Goal: Task Accomplishment & Management: Manage account settings

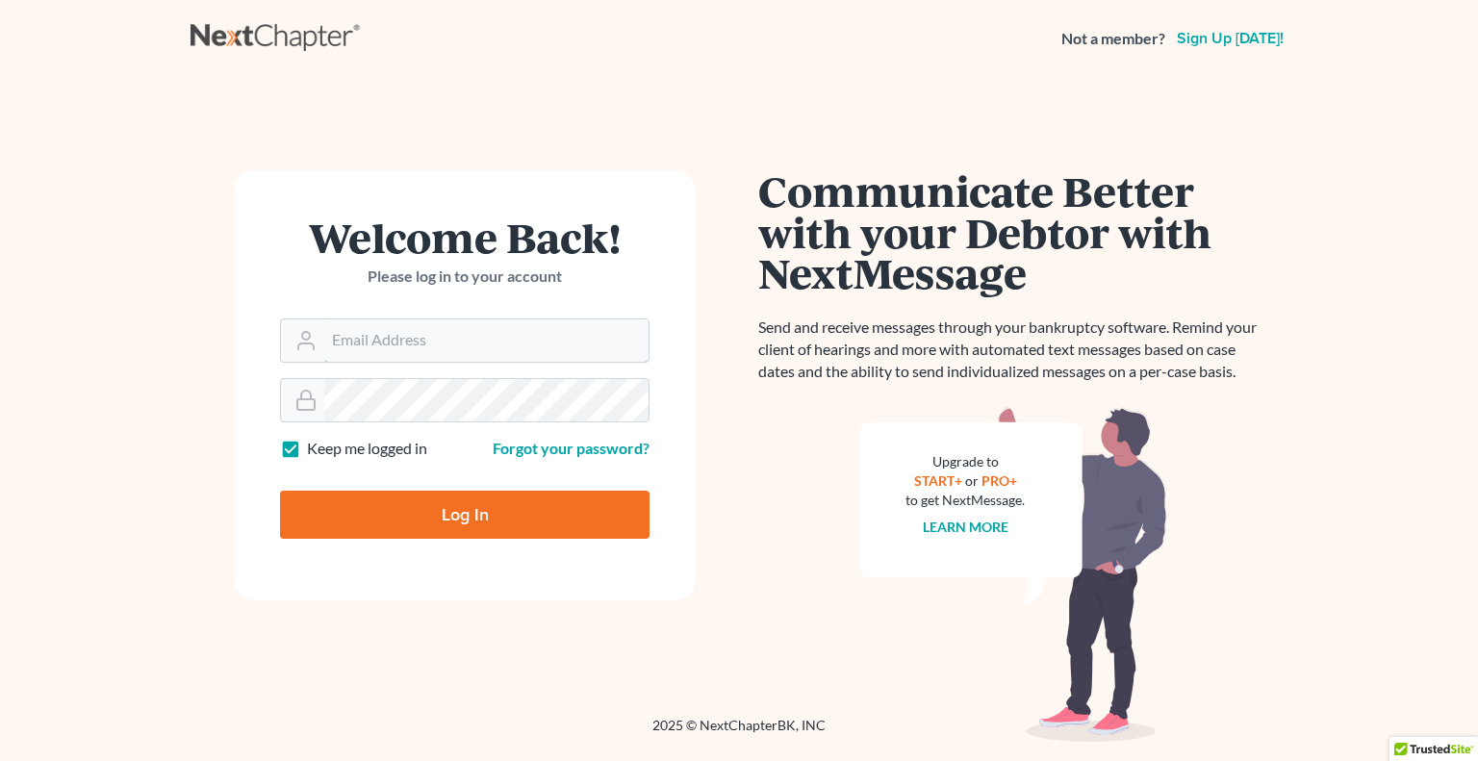
type input "[EMAIL_ADDRESS][DOMAIN_NAME]"
click at [440, 513] on input "Log In" at bounding box center [465, 515] width 370 height 48
type input "Thinking..."
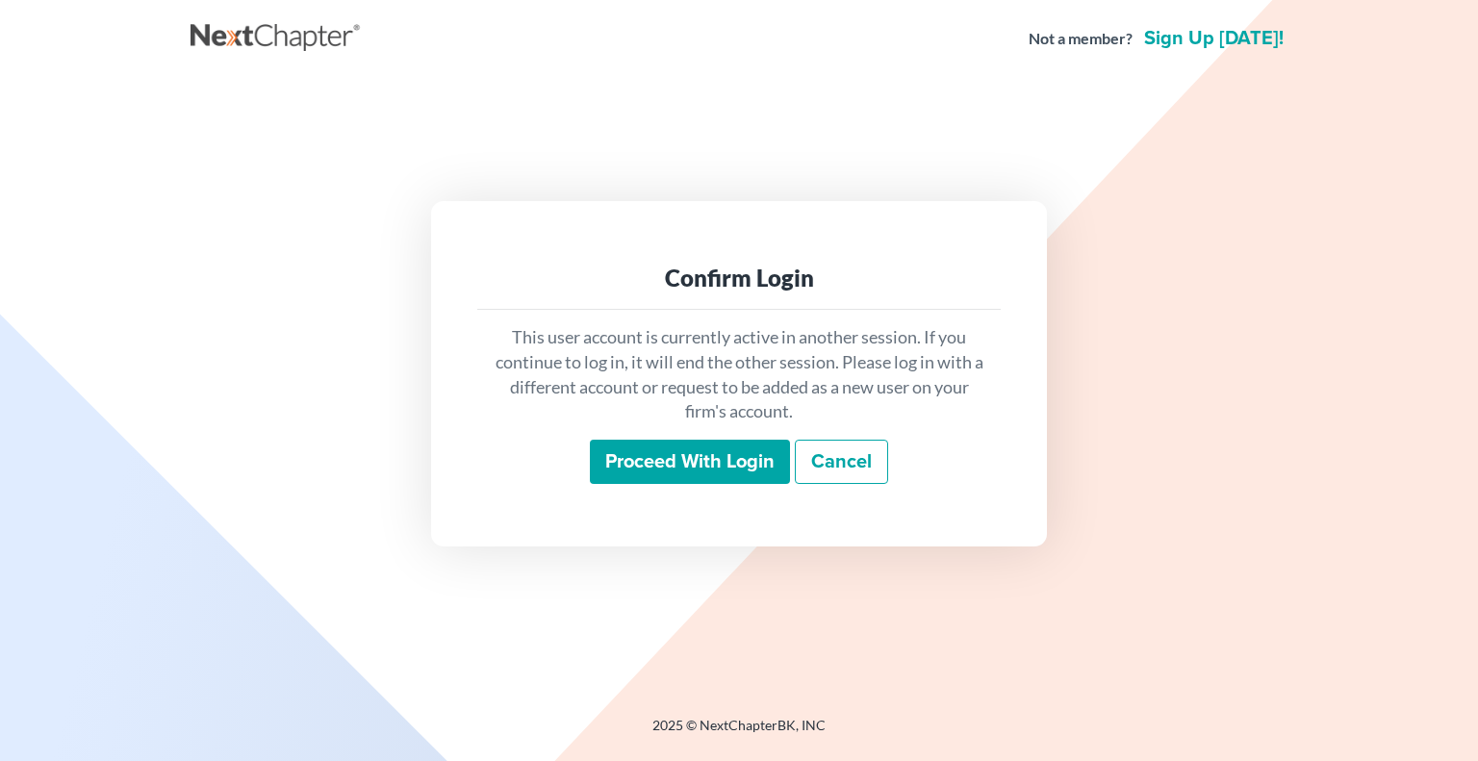
click at [686, 471] on input "Proceed with login" at bounding box center [690, 462] width 200 height 44
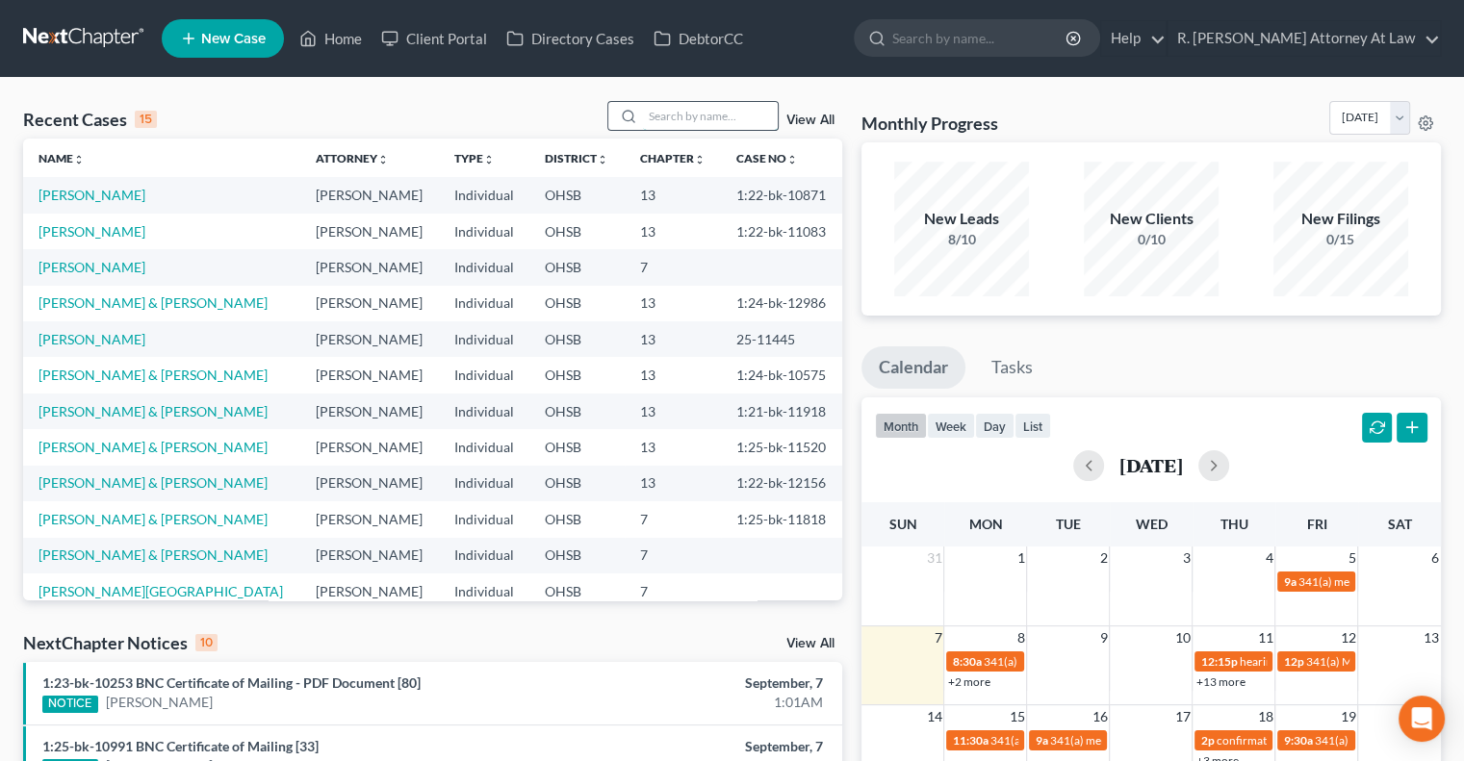
click at [649, 120] on input "search" at bounding box center [710, 116] width 135 height 28
type input "bryant"
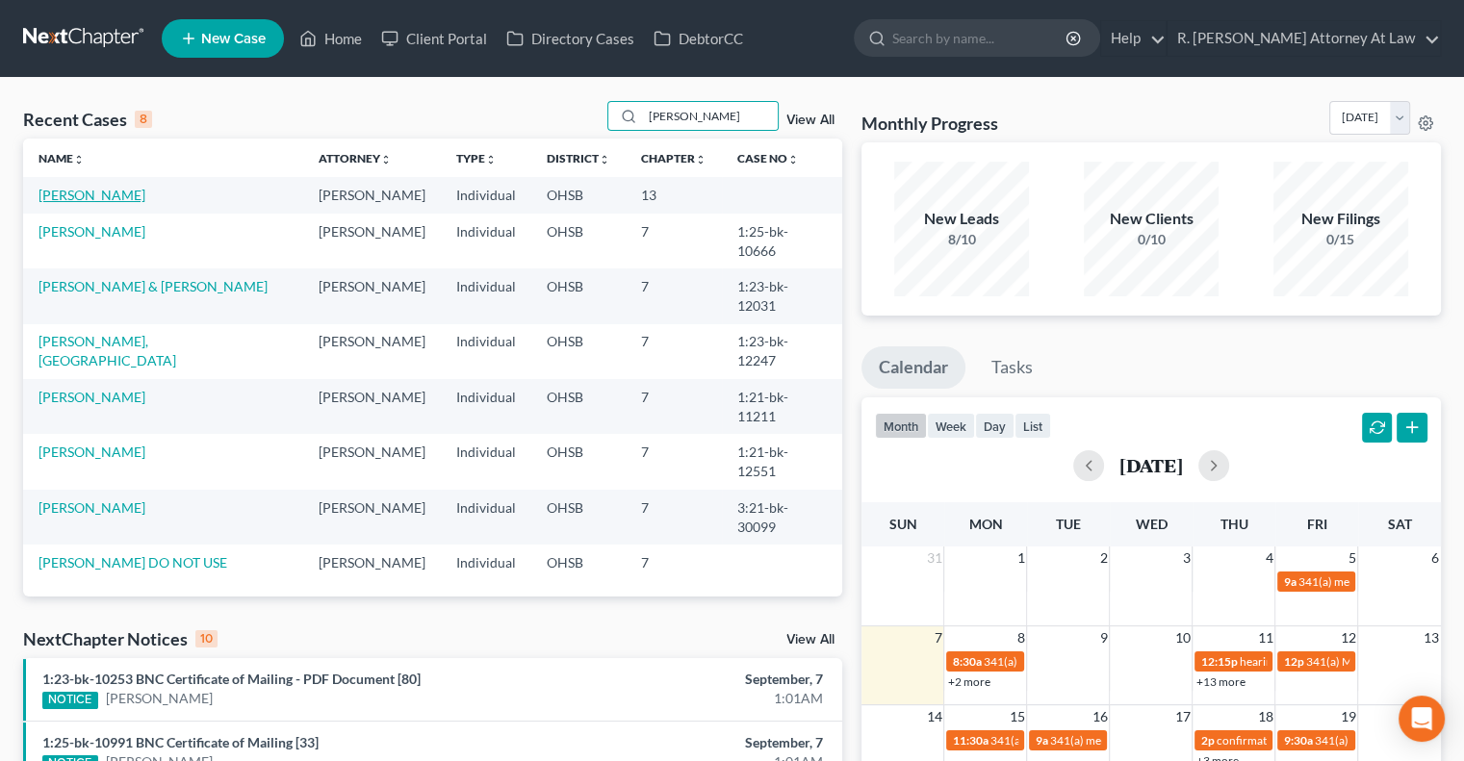
click at [73, 195] on link "Bryant, Julius" at bounding box center [91, 195] width 107 height 16
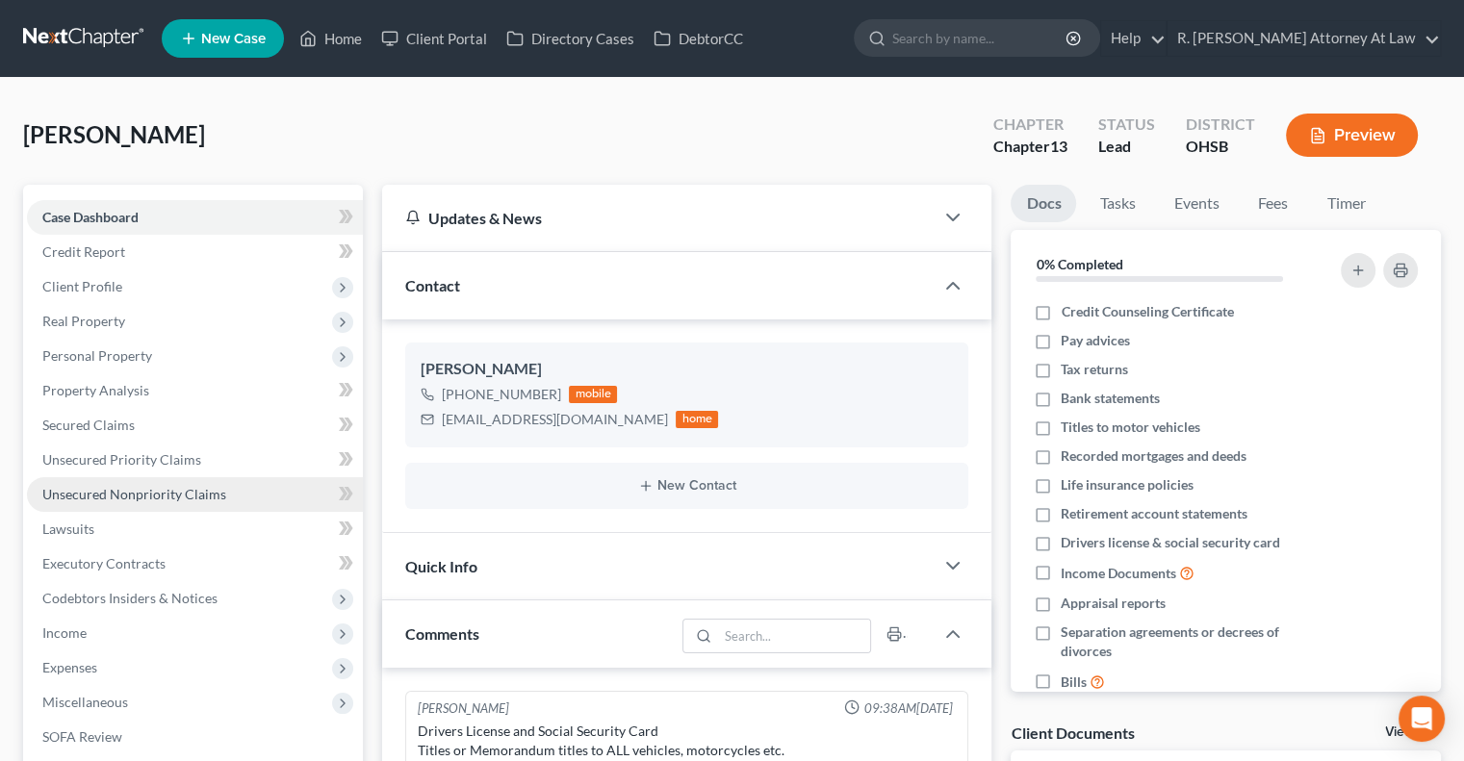
scroll to position [849, 0]
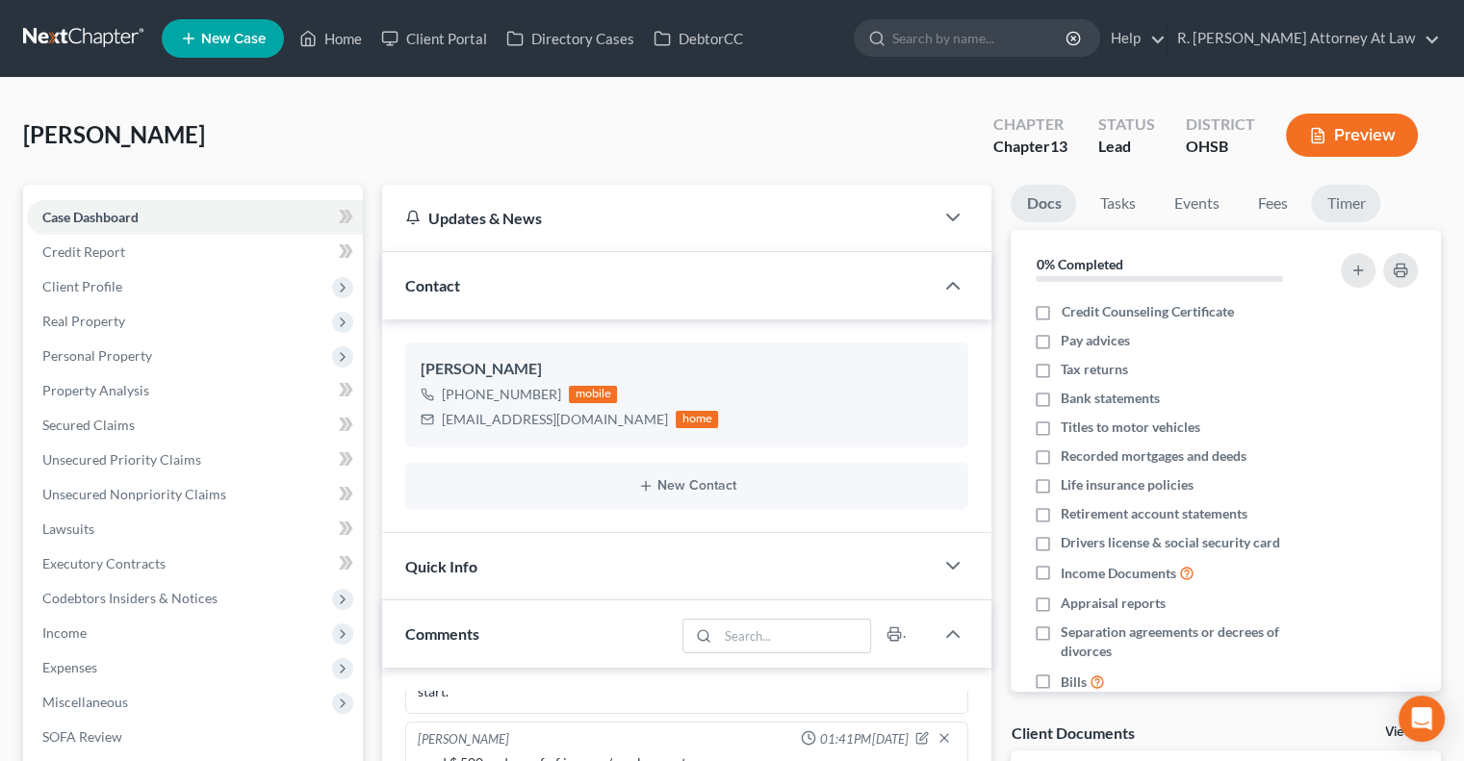
click at [1359, 197] on link "Timer" at bounding box center [1345, 204] width 69 height 38
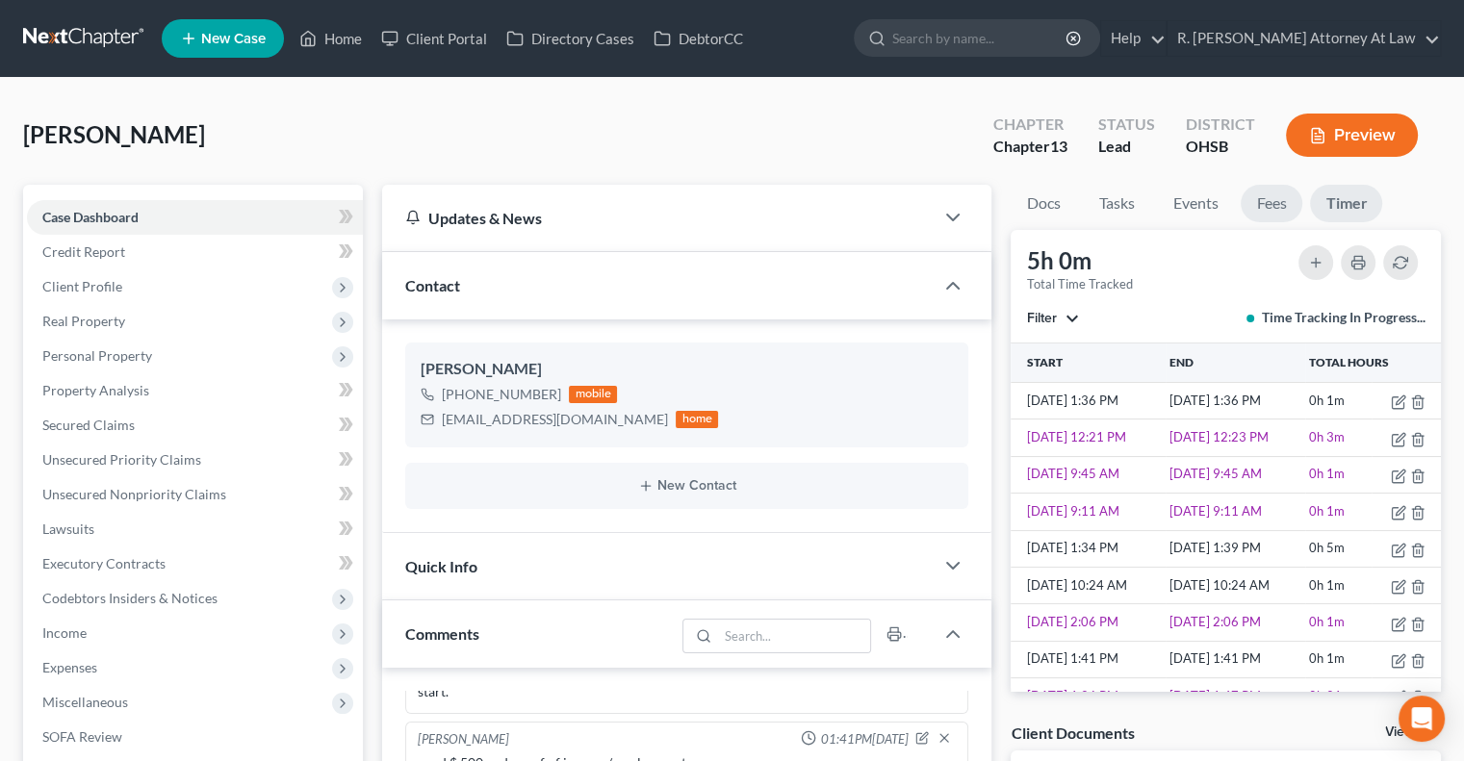
click at [1278, 197] on link "Fees" at bounding box center [1271, 204] width 62 height 38
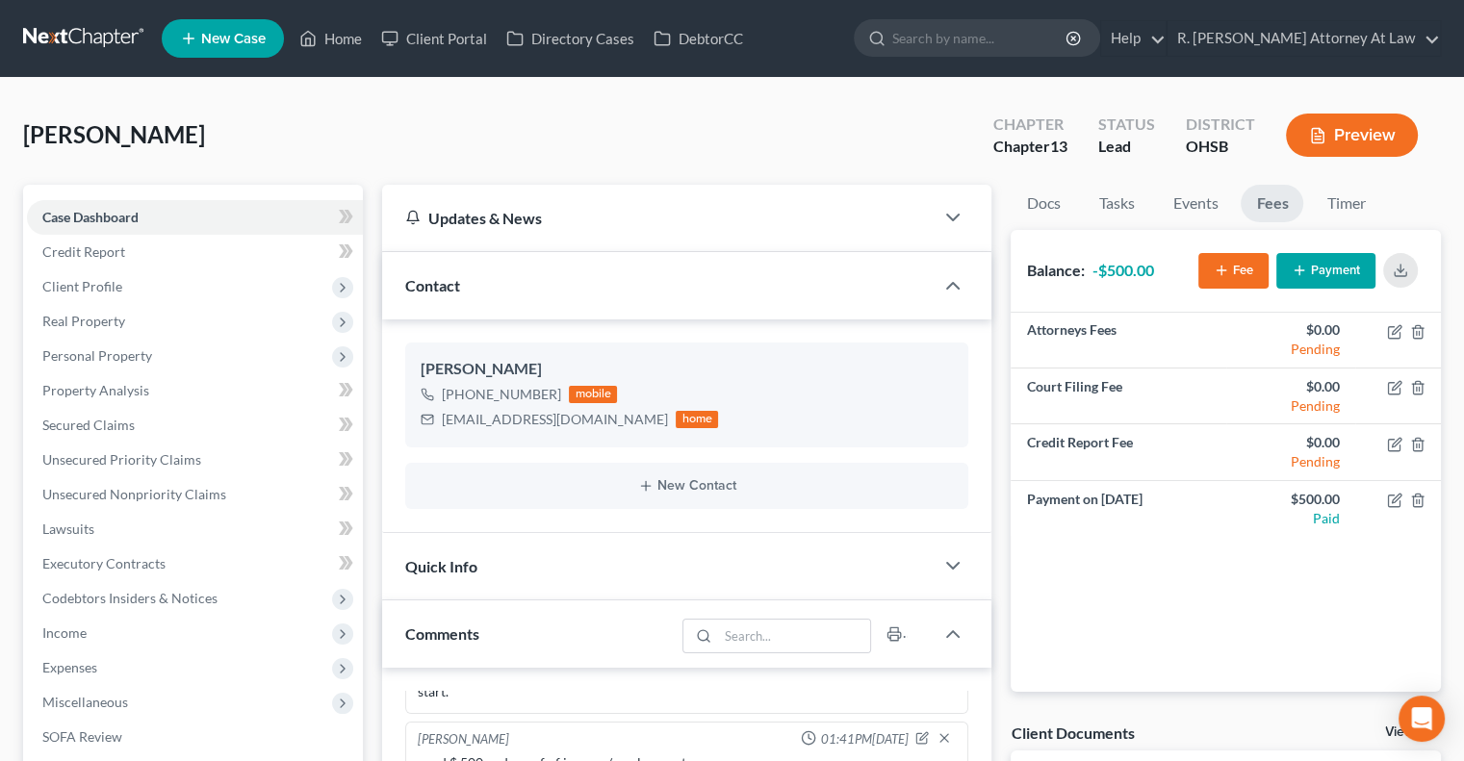
click at [1291, 272] on icon "button" at bounding box center [1298, 270] width 15 height 15
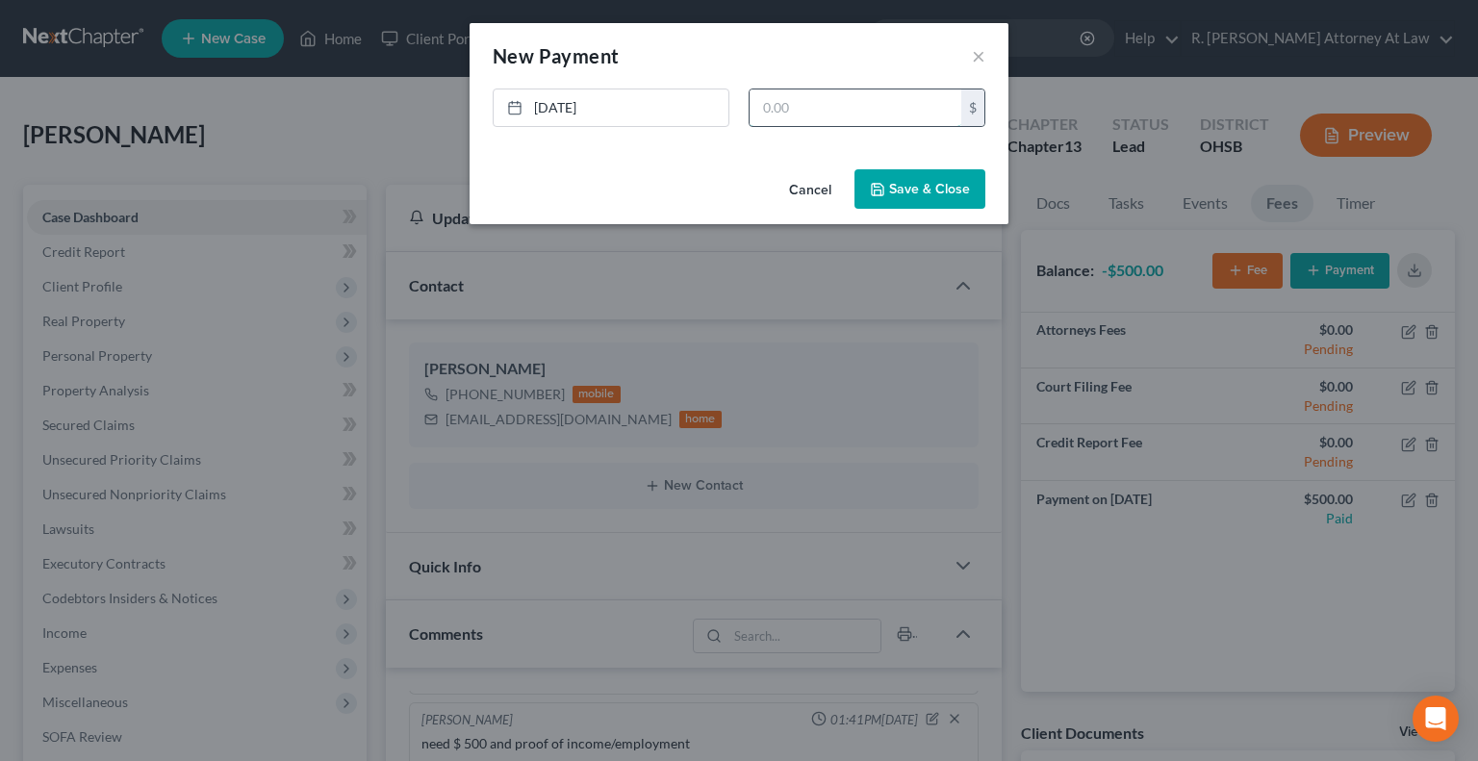
click at [835, 107] on input "text" at bounding box center [856, 107] width 212 height 37
type input "500"
click at [906, 198] on button "Save & Close" at bounding box center [919, 189] width 131 height 40
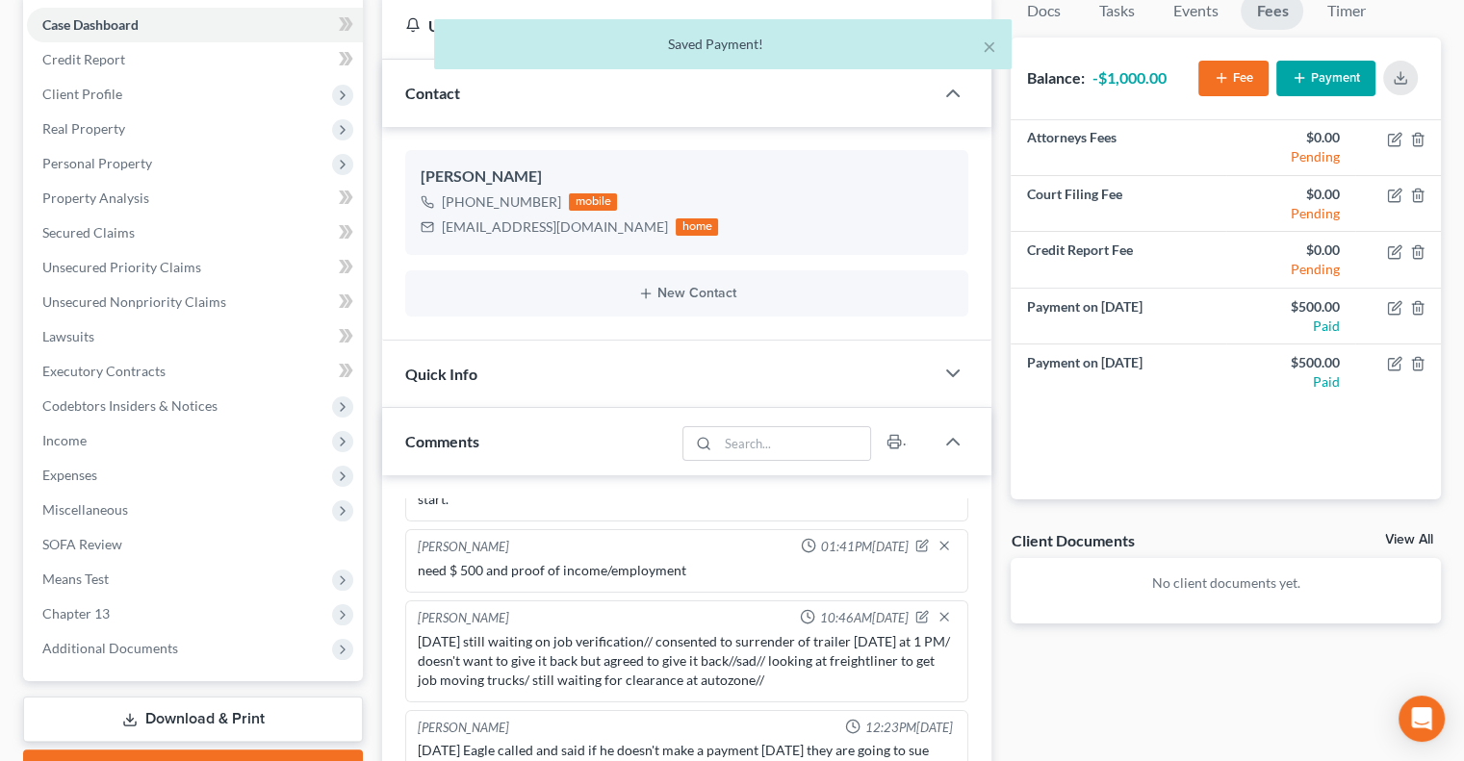
scroll to position [289, 0]
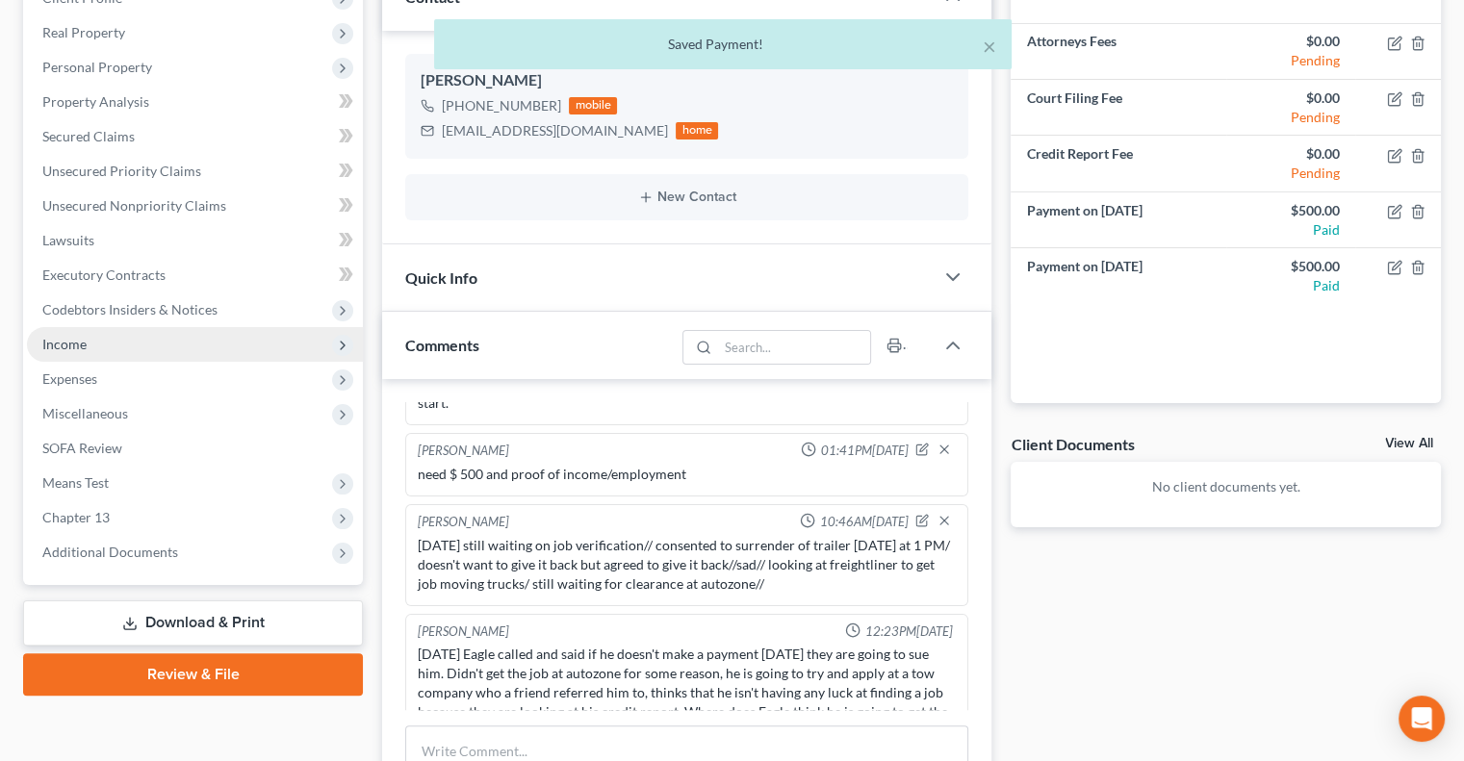
click at [51, 330] on span "Income" at bounding box center [195, 344] width 336 height 35
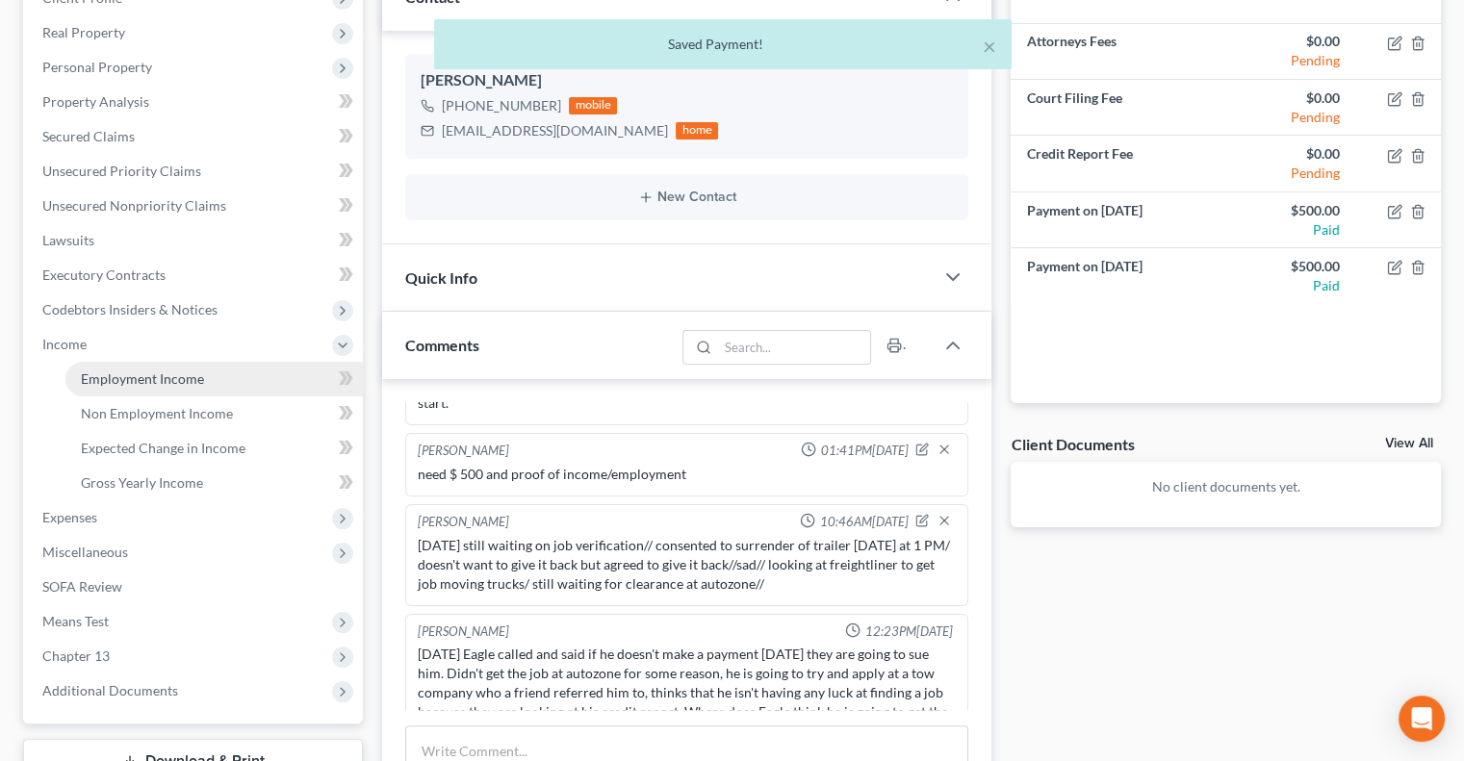
click at [98, 369] on link "Employment Income" at bounding box center [213, 379] width 297 height 35
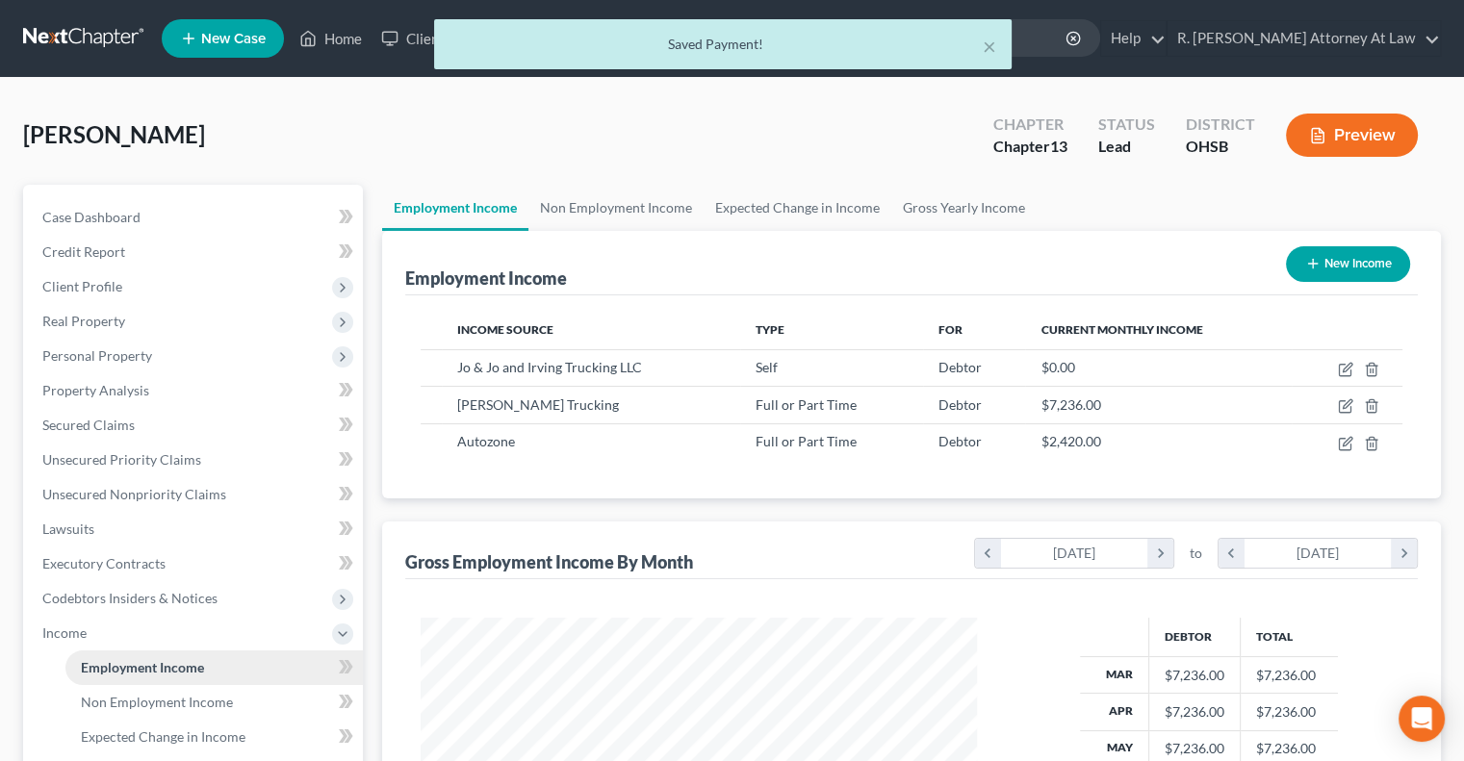
scroll to position [343, 594]
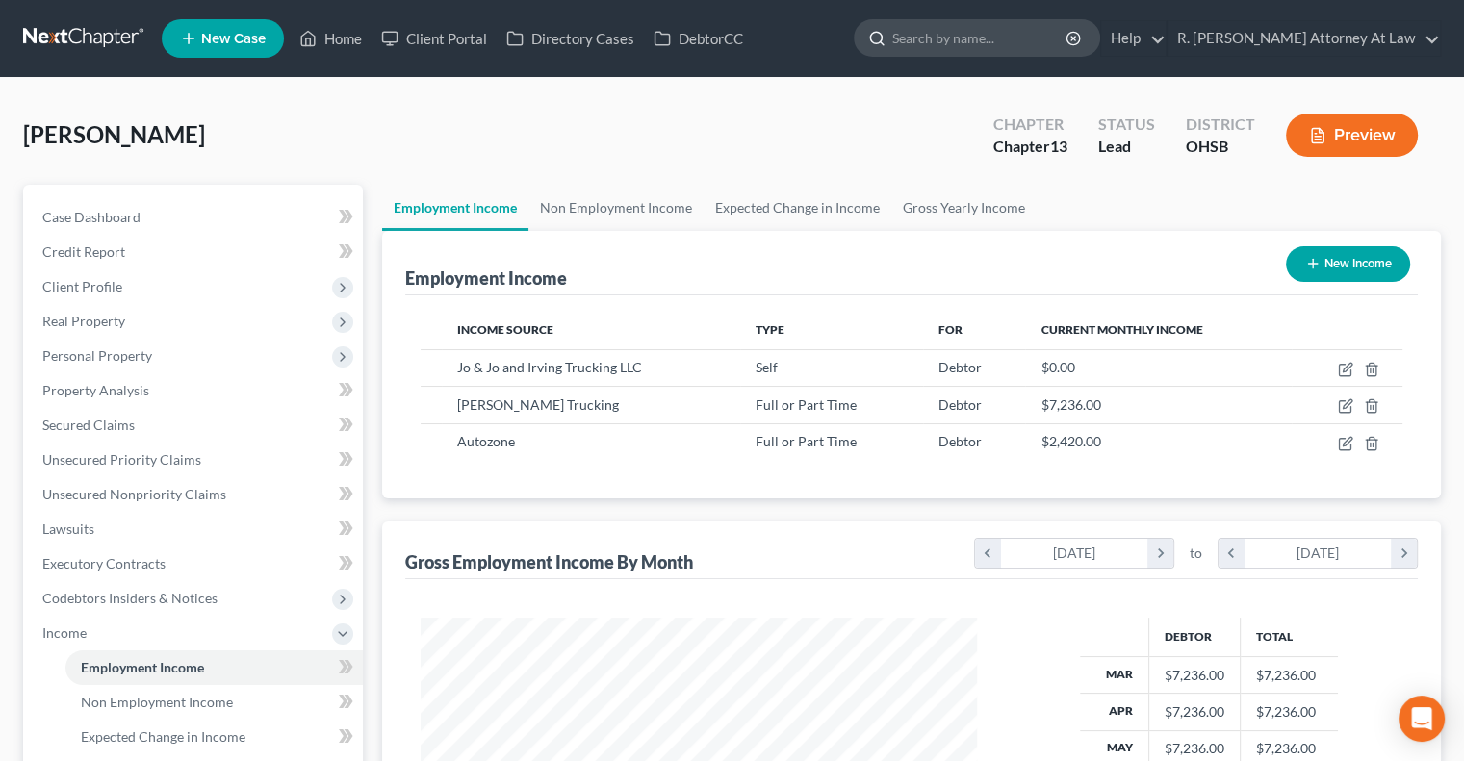
click at [940, 46] on input "search" at bounding box center [980, 38] width 176 height 36
type input "sexton"
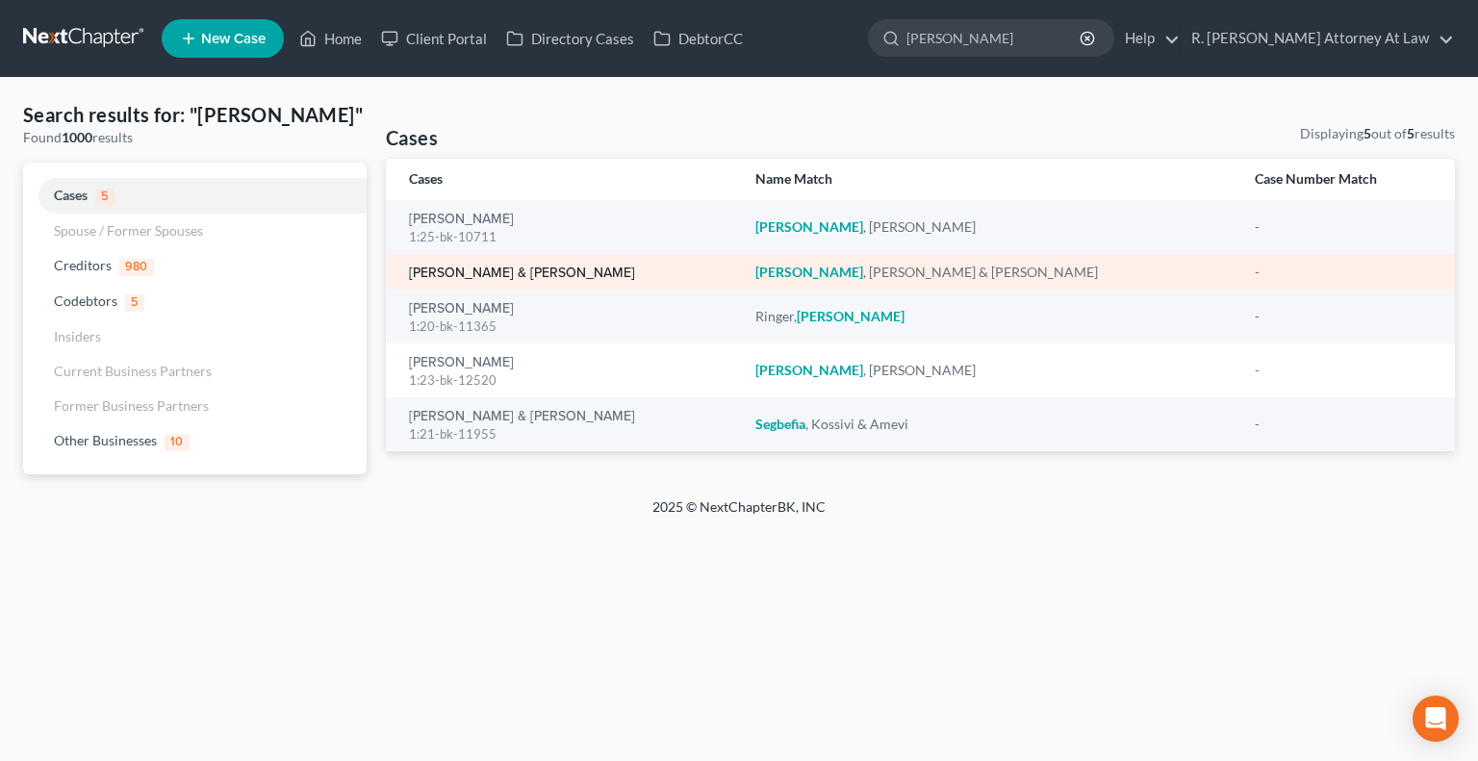
click at [457, 279] on link "Sexton, Justin & Katie" at bounding box center [522, 273] width 226 height 13
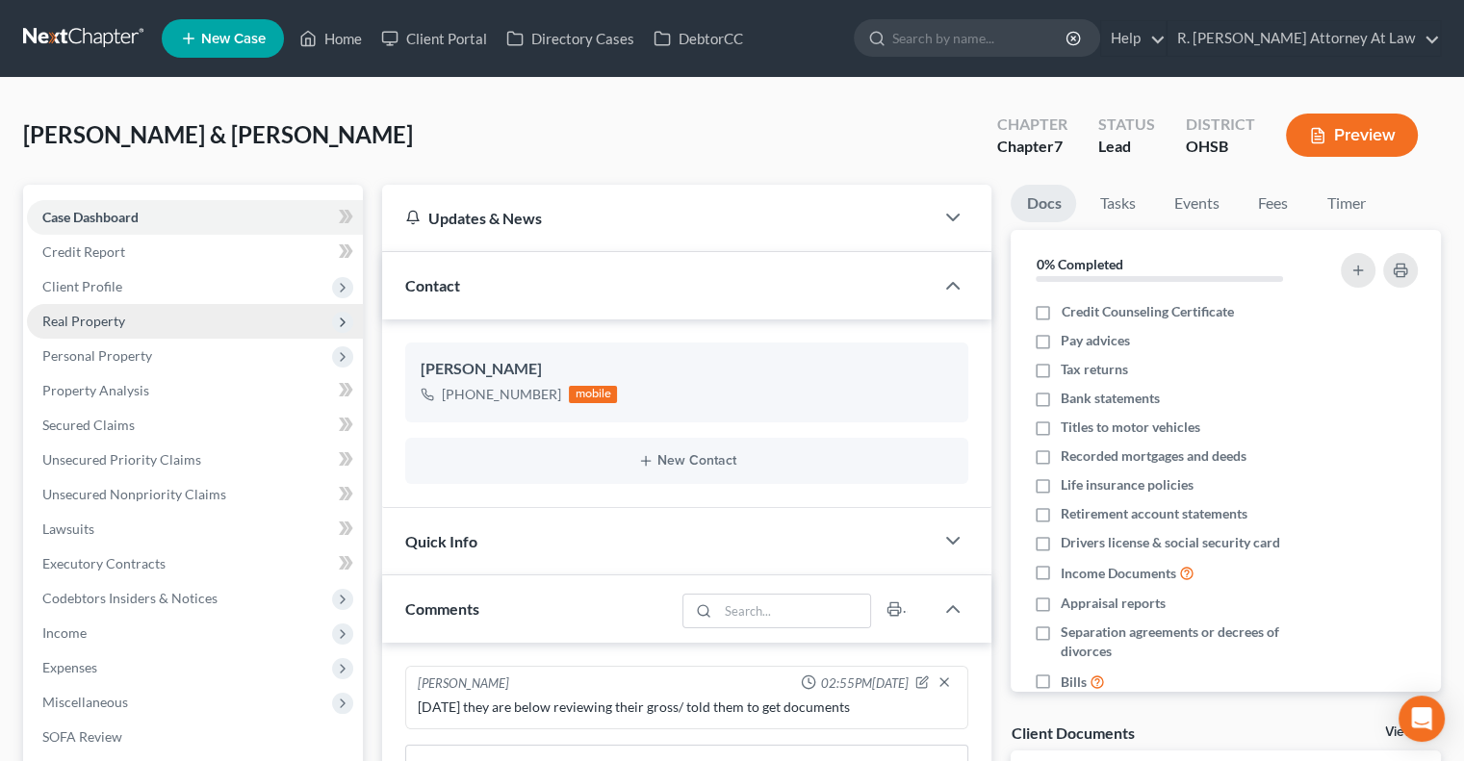
click at [84, 313] on span "Real Property" at bounding box center [83, 321] width 83 height 16
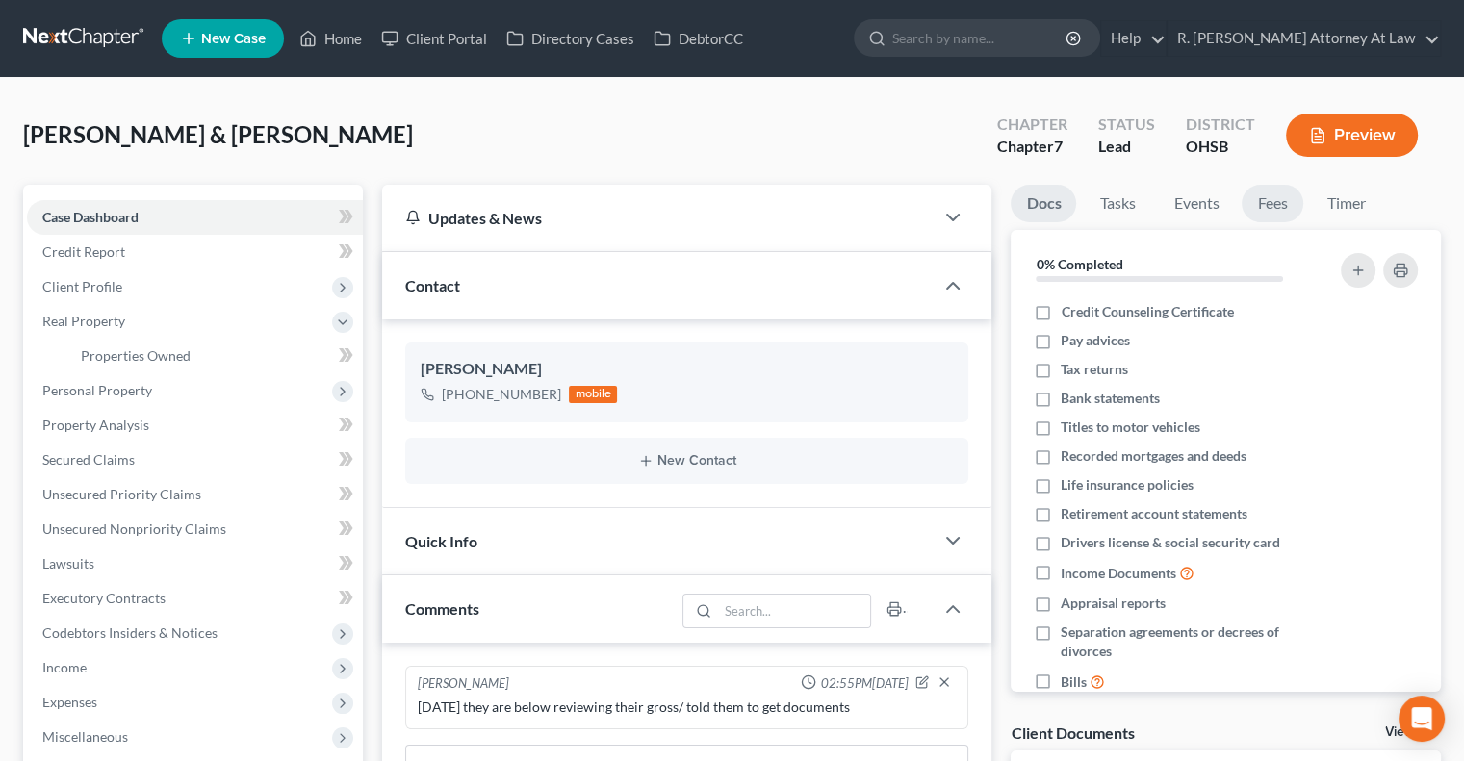
click at [1266, 204] on link "Fees" at bounding box center [1272, 204] width 62 height 38
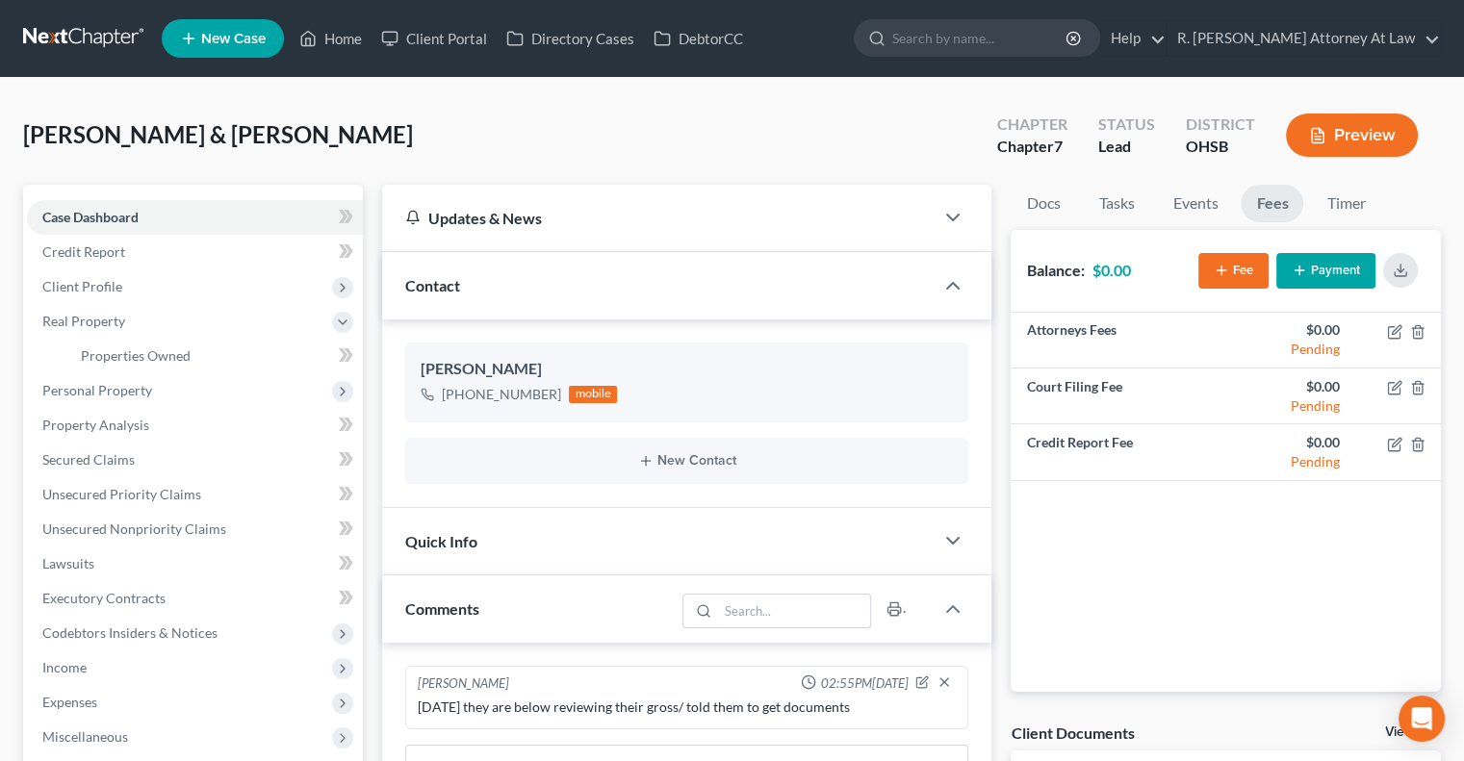
click at [1305, 276] on icon "button" at bounding box center [1298, 270] width 15 height 15
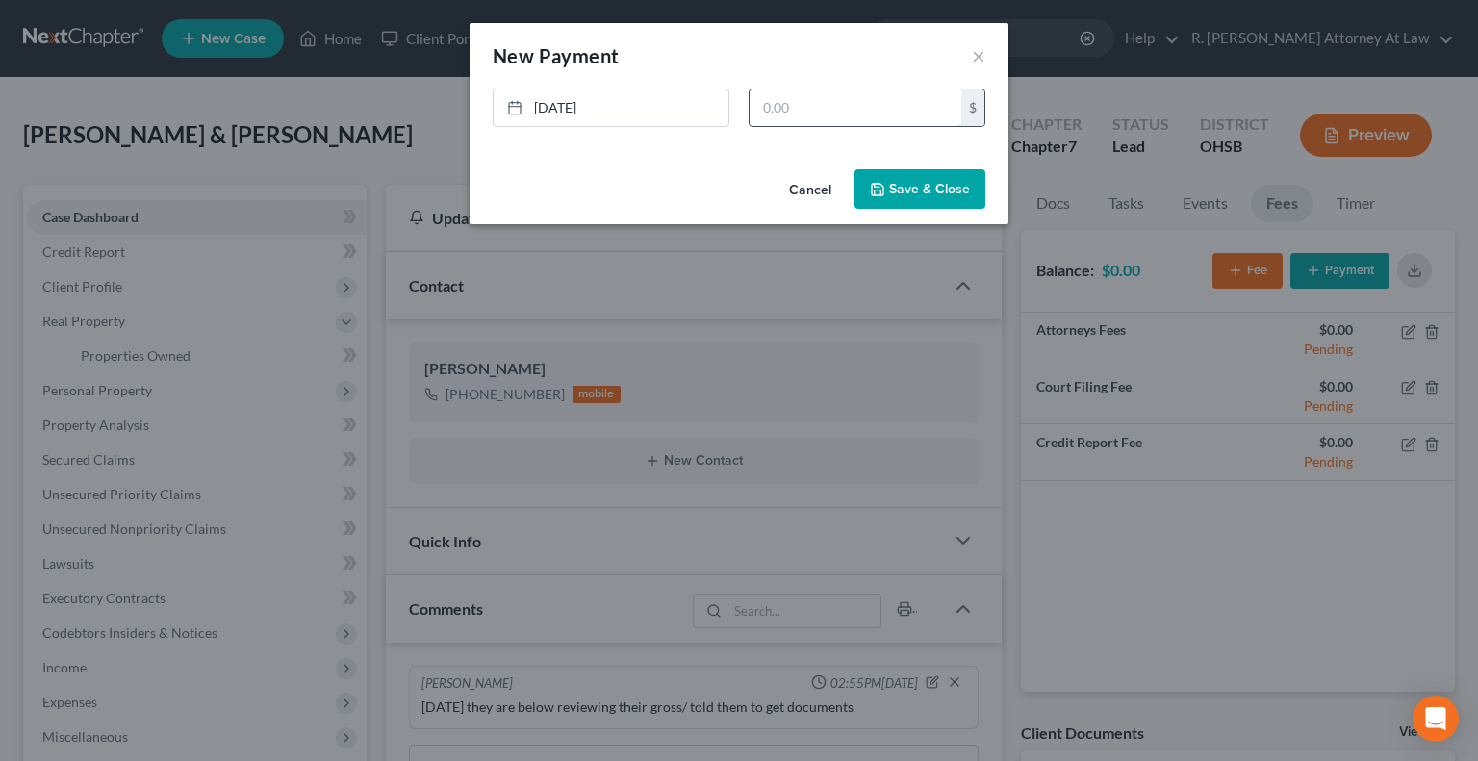
click at [790, 118] on input "text" at bounding box center [856, 107] width 212 height 37
type input "1,000"
click at [885, 182] on icon "button" at bounding box center [877, 189] width 15 height 15
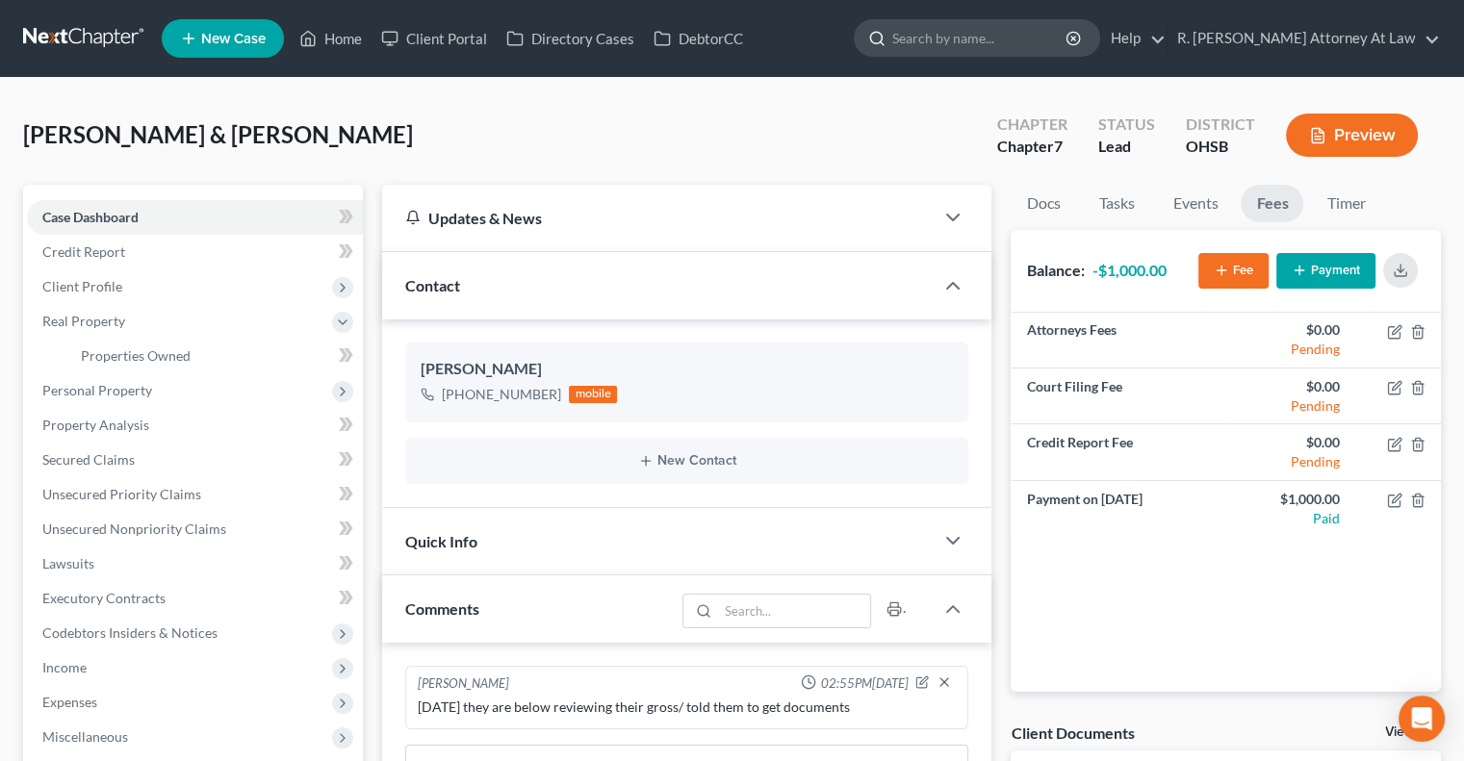
click at [973, 38] on input "search" at bounding box center [980, 38] width 176 height 36
type input "solomon"
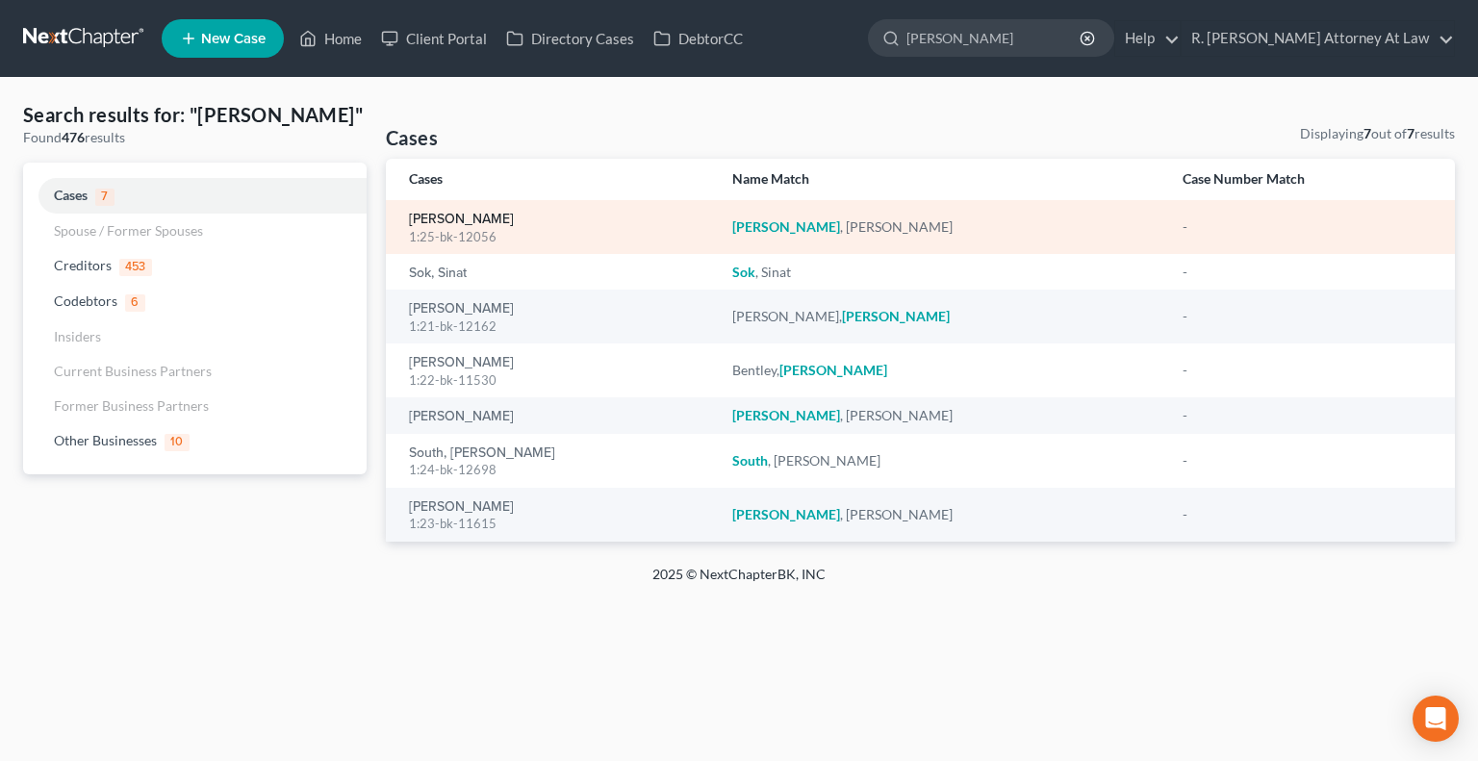
click at [474, 220] on link "Solomon, Candace" at bounding box center [461, 219] width 105 height 13
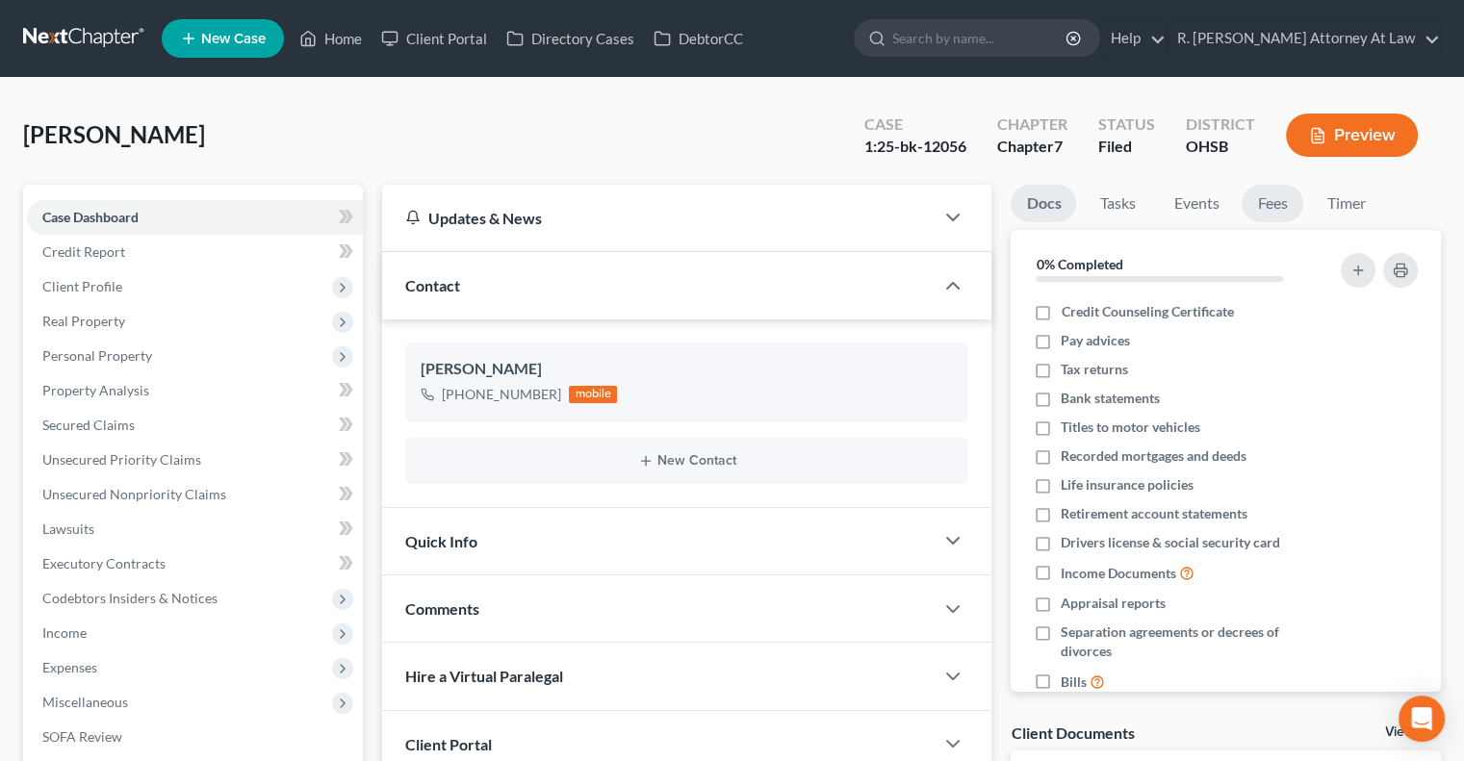
click at [1262, 202] on link "Fees" at bounding box center [1272, 204] width 62 height 38
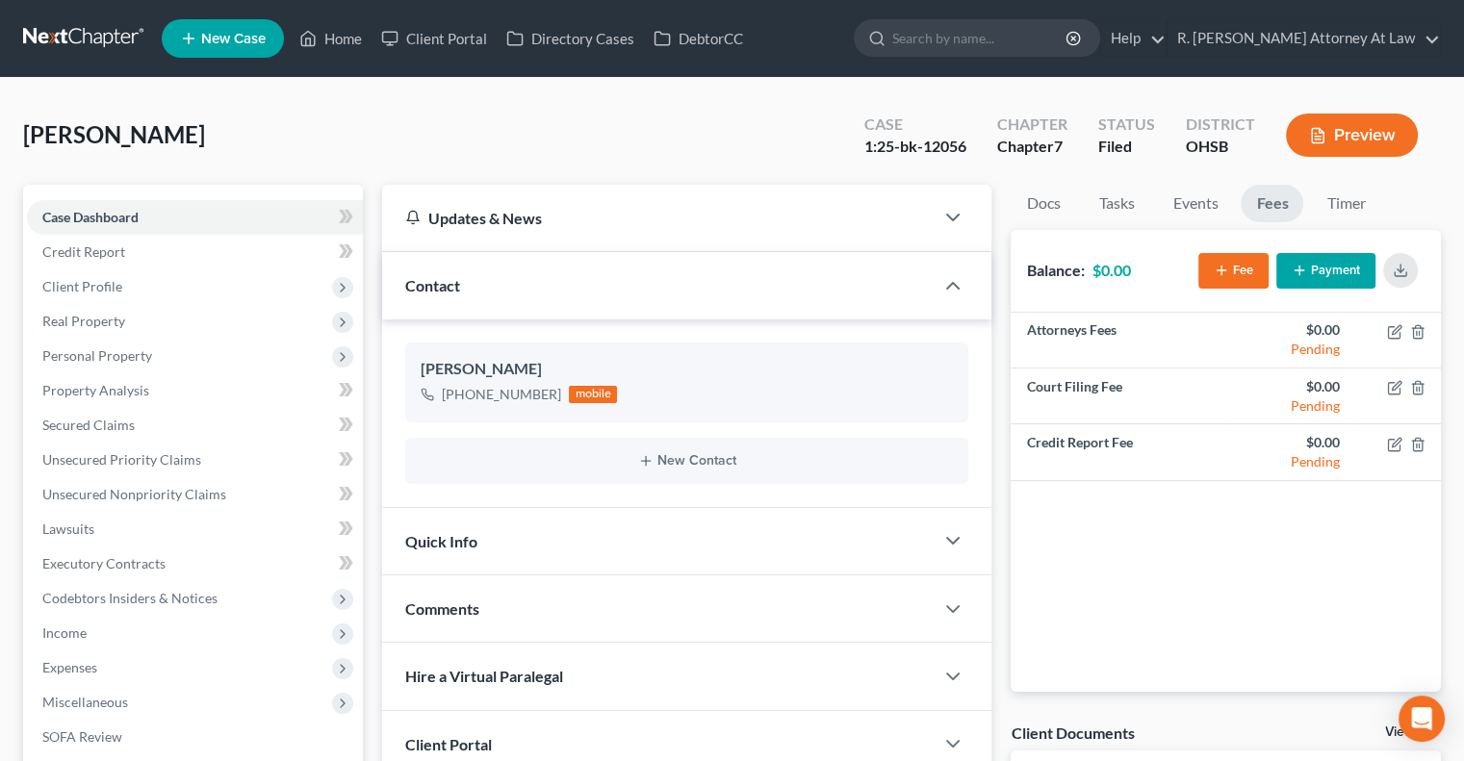
click at [1320, 261] on button "Payment" at bounding box center [1325, 271] width 99 height 36
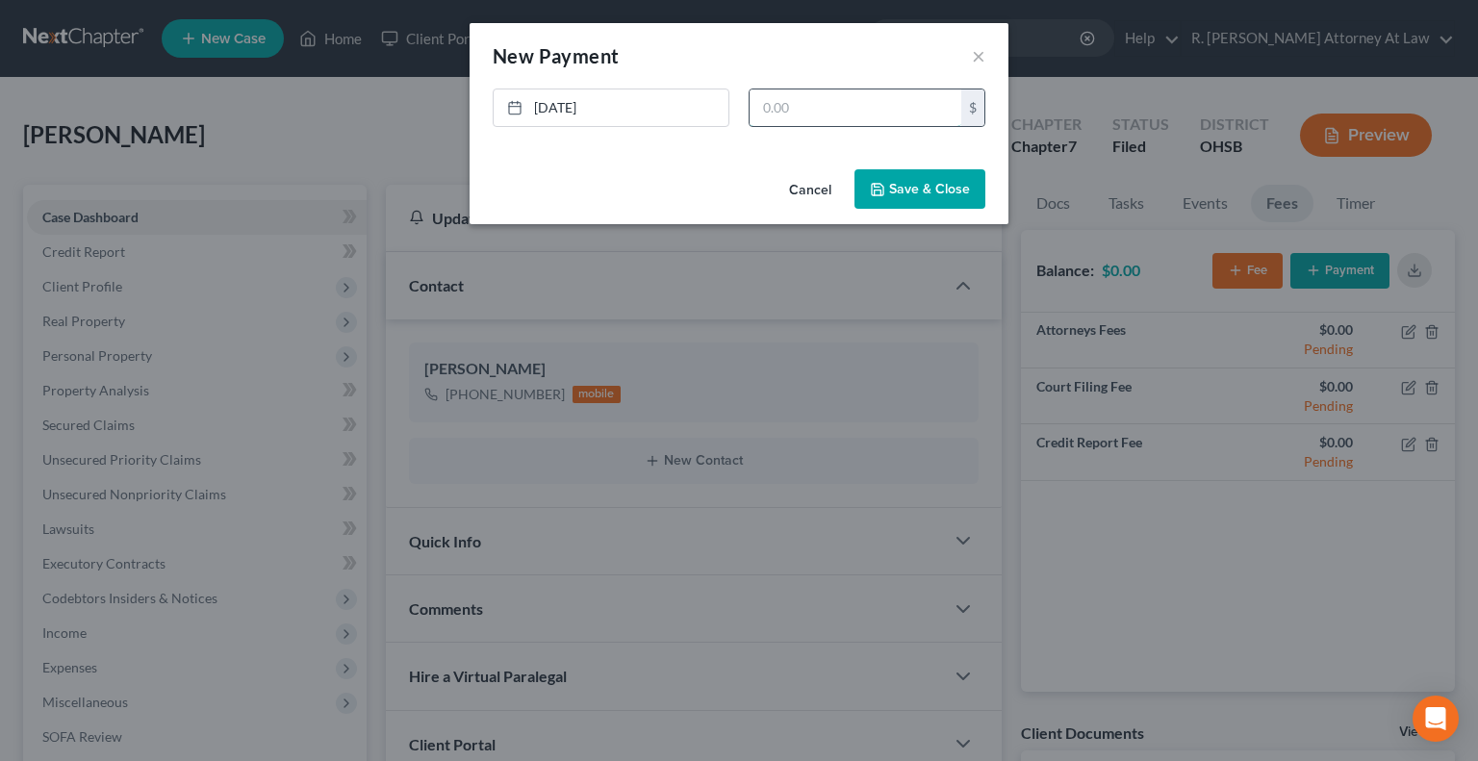
click at [782, 110] on input "text" at bounding box center [856, 107] width 212 height 37
type input "1,000"
click at [924, 191] on button "Save & Close" at bounding box center [919, 189] width 131 height 40
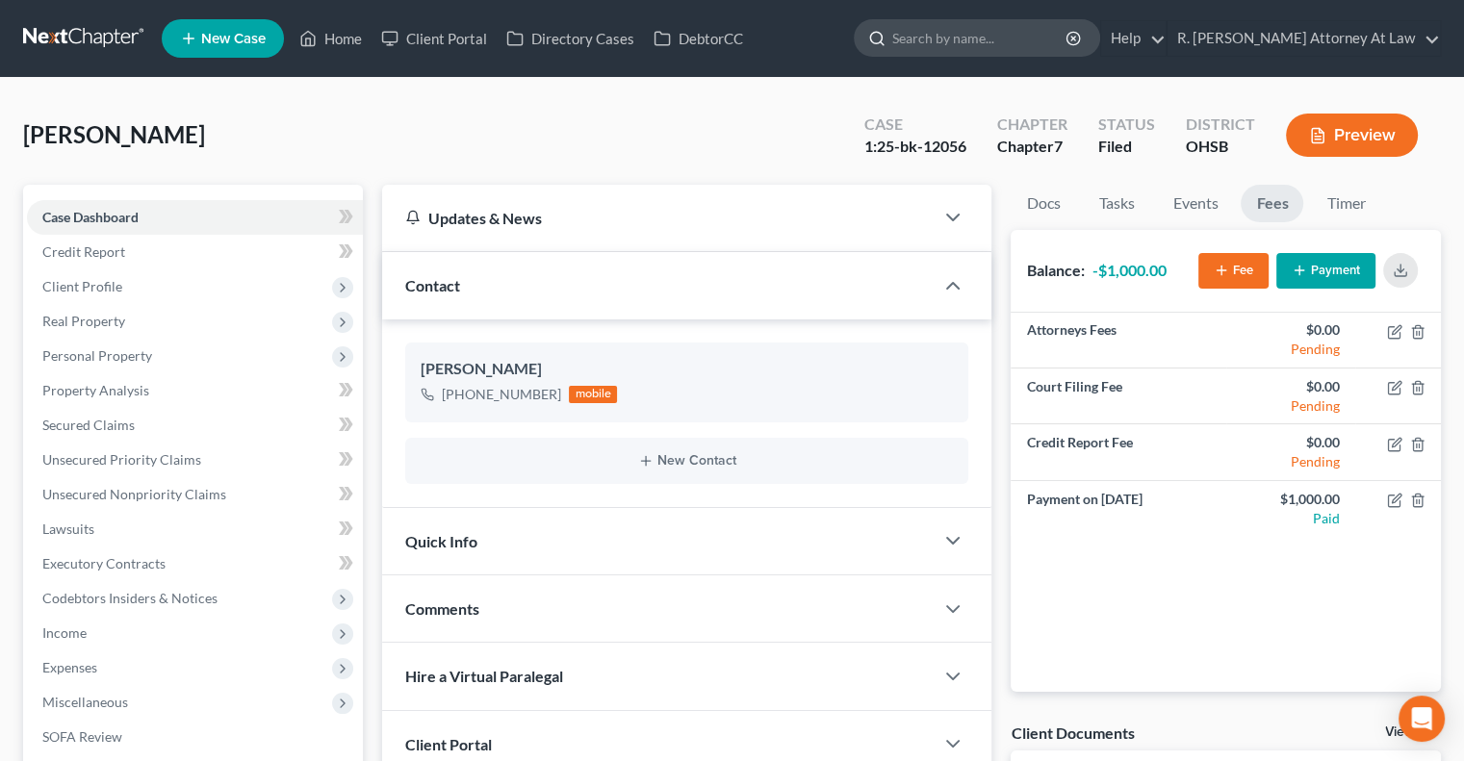
click at [966, 30] on input "search" at bounding box center [980, 38] width 176 height 36
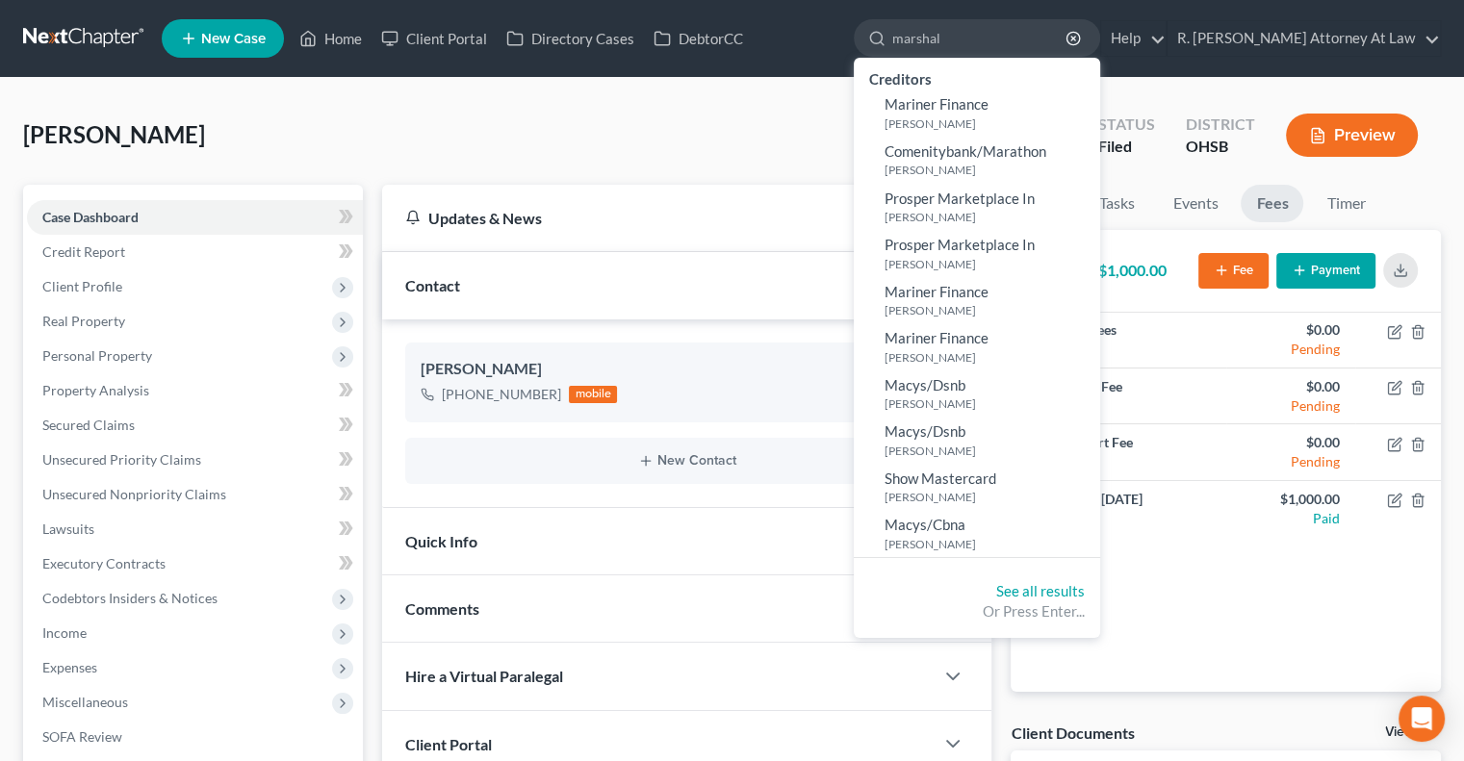
type input "marshall"
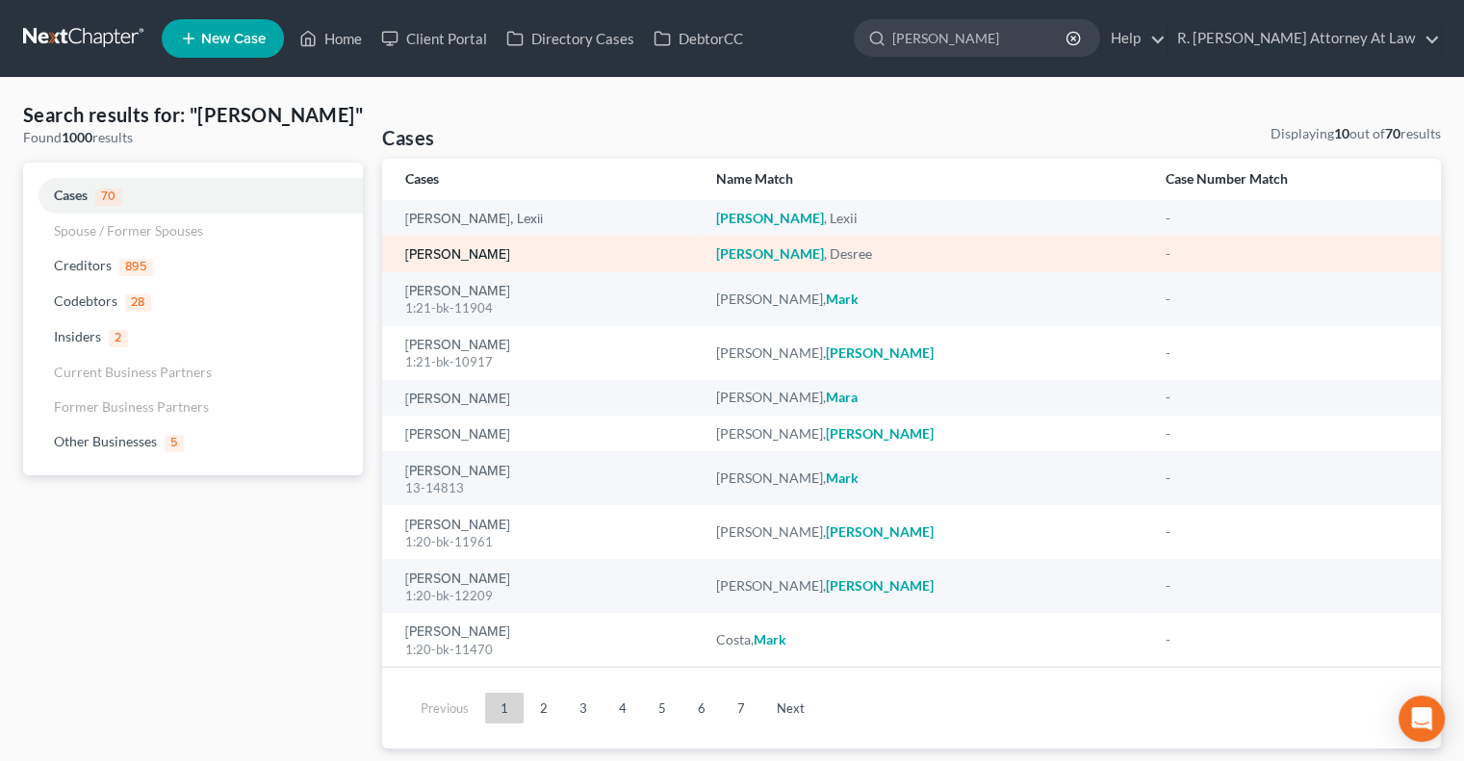
click at [454, 257] on link "Marshall, Desree" at bounding box center [457, 254] width 105 height 13
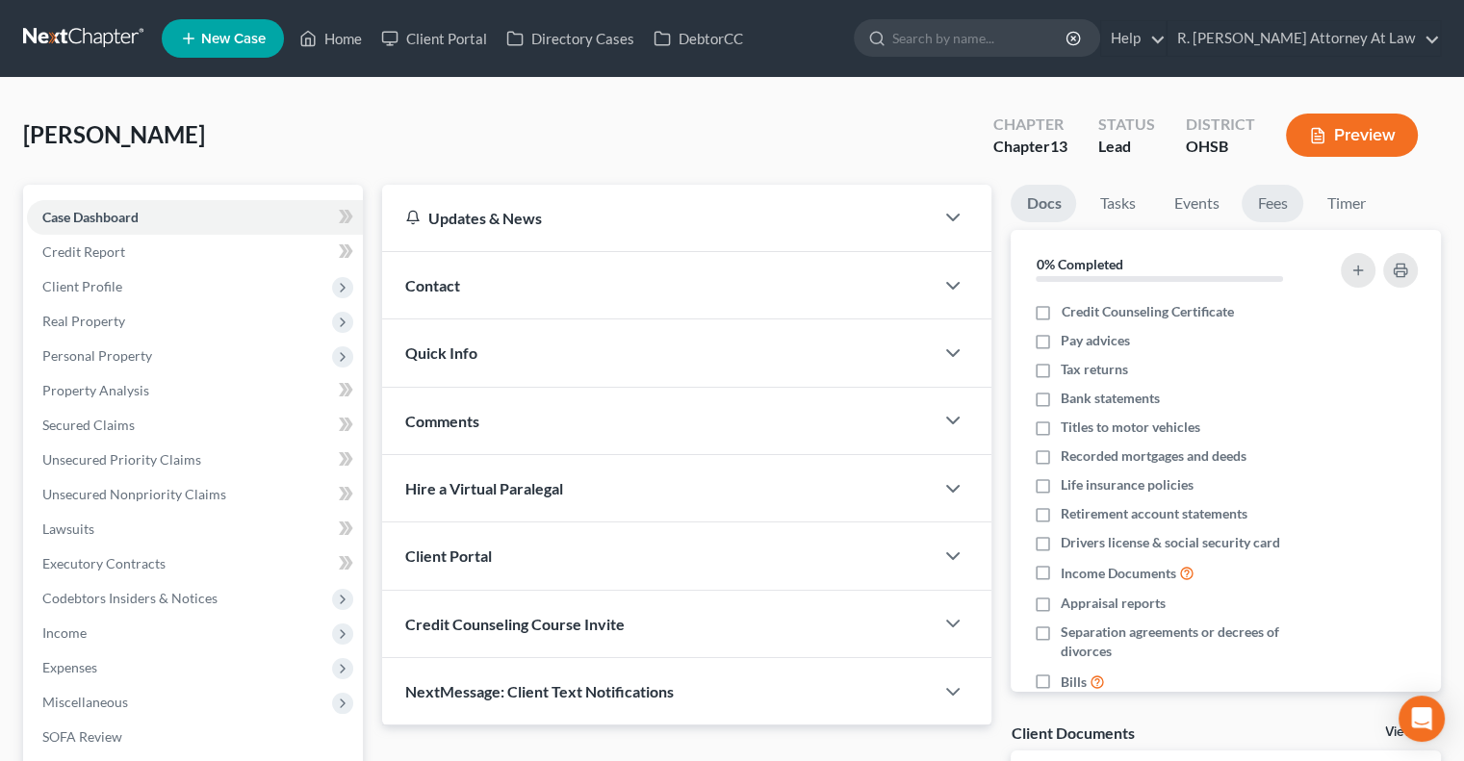
click at [1269, 196] on link "Fees" at bounding box center [1272, 204] width 62 height 38
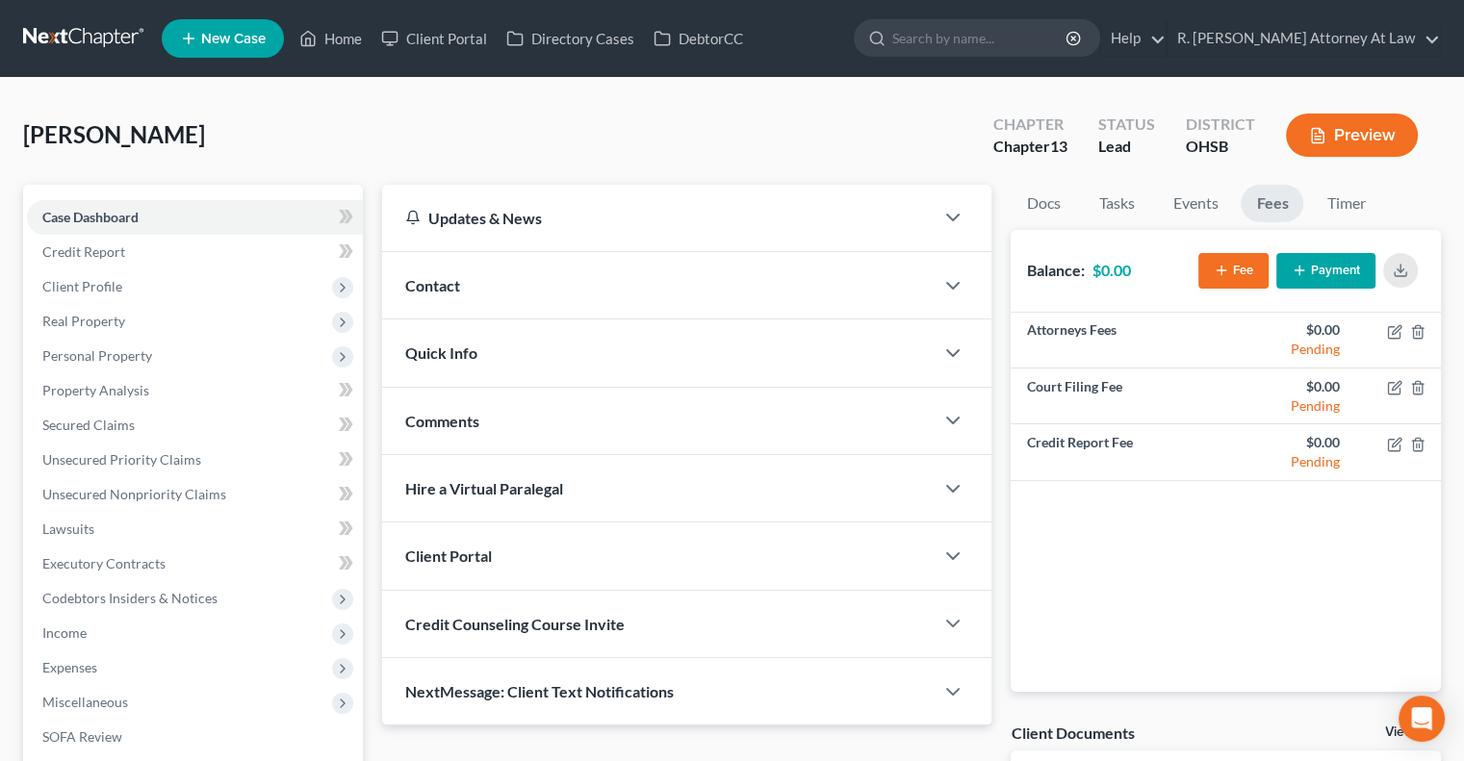
click at [1308, 263] on button "Payment" at bounding box center [1325, 271] width 99 height 36
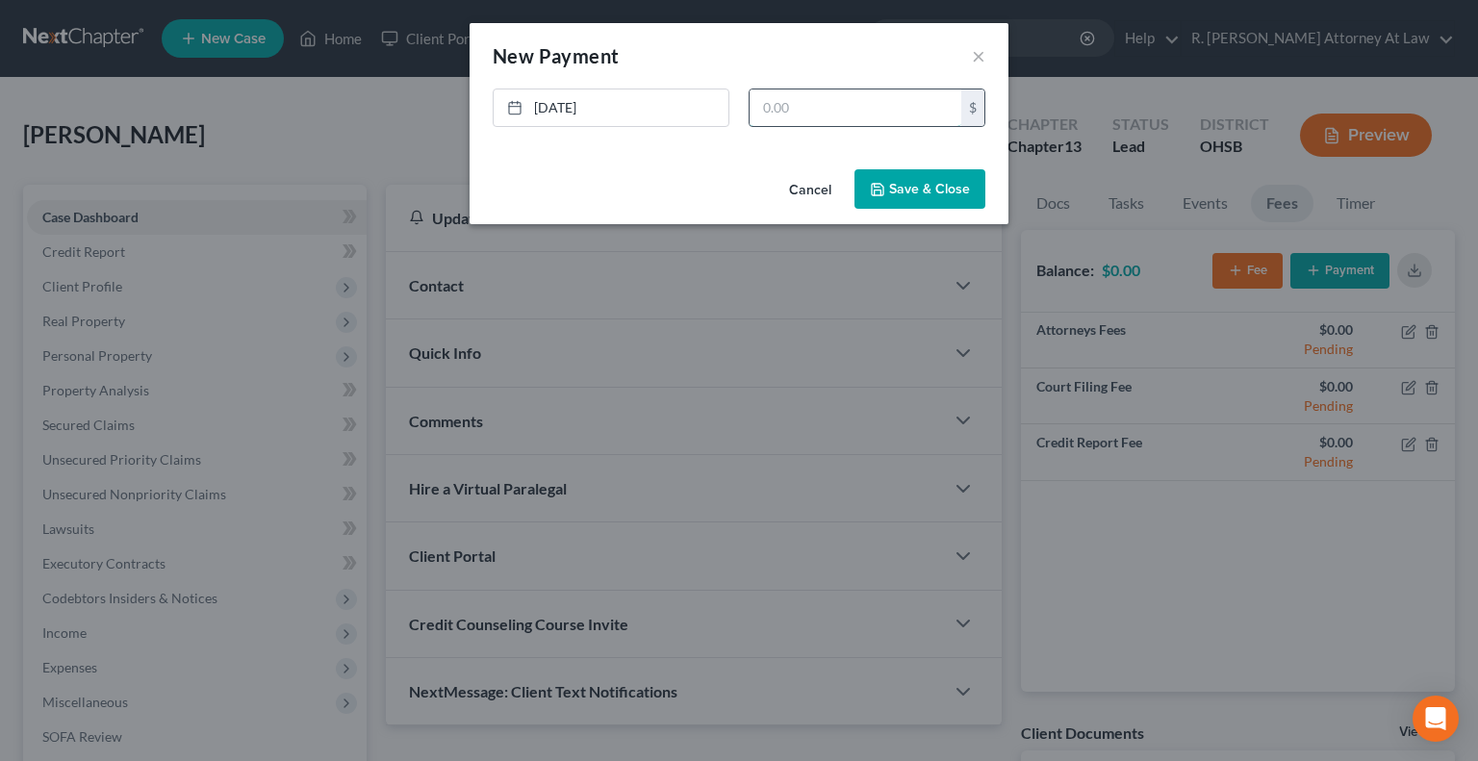
click at [761, 115] on input "text" at bounding box center [856, 107] width 212 height 37
type input "1,000"
click at [905, 194] on button "Save & Close" at bounding box center [919, 189] width 131 height 40
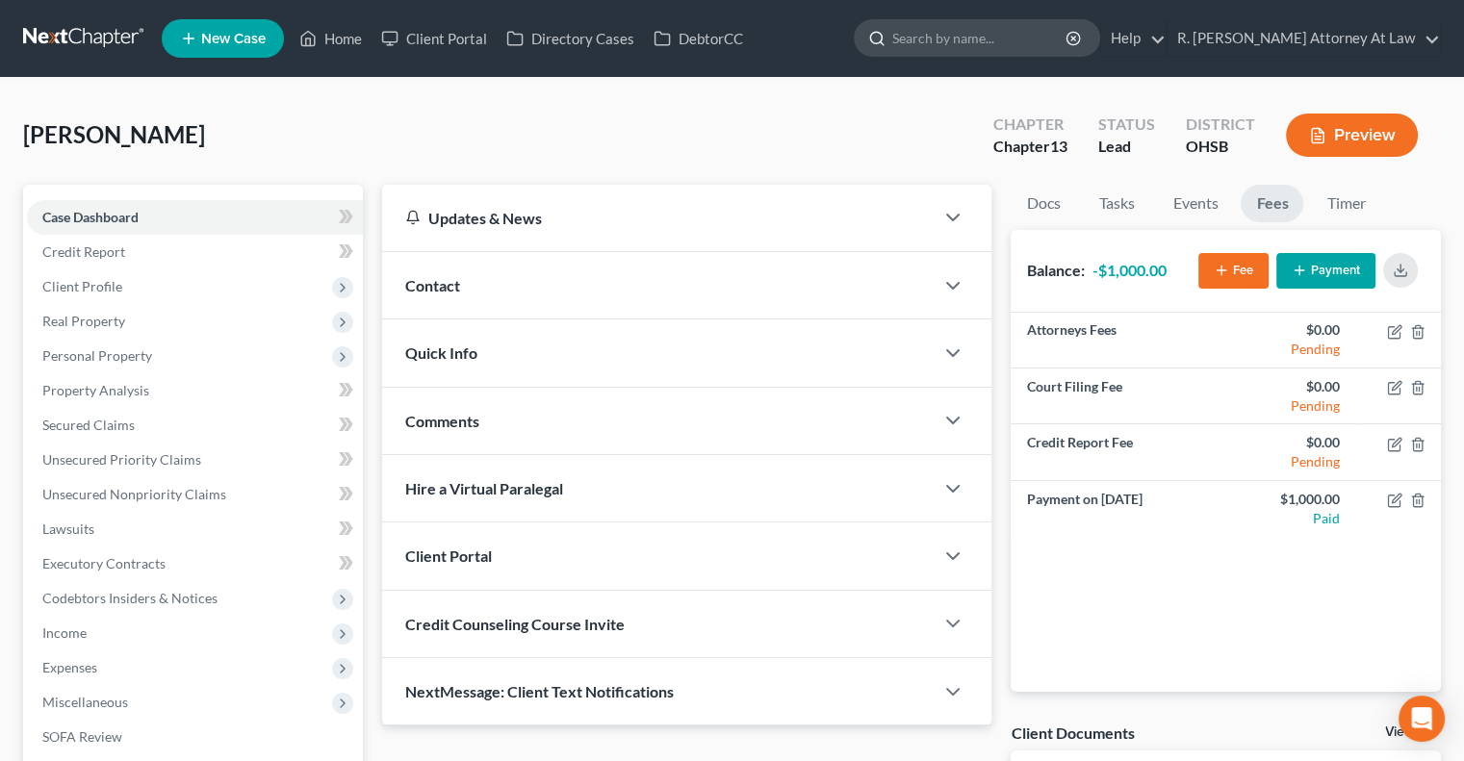
click at [949, 28] on input "search" at bounding box center [980, 38] width 176 height 36
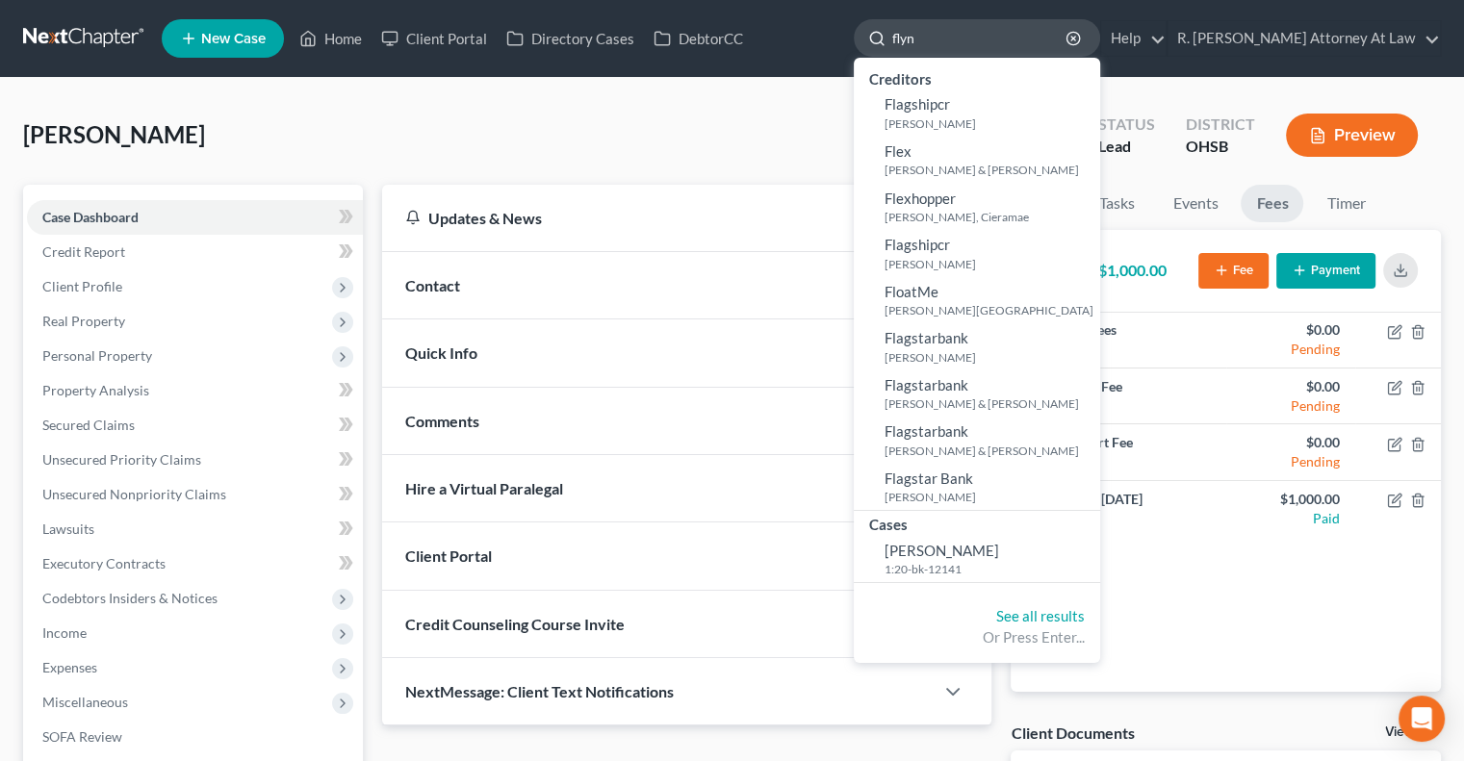
type input "flynn"
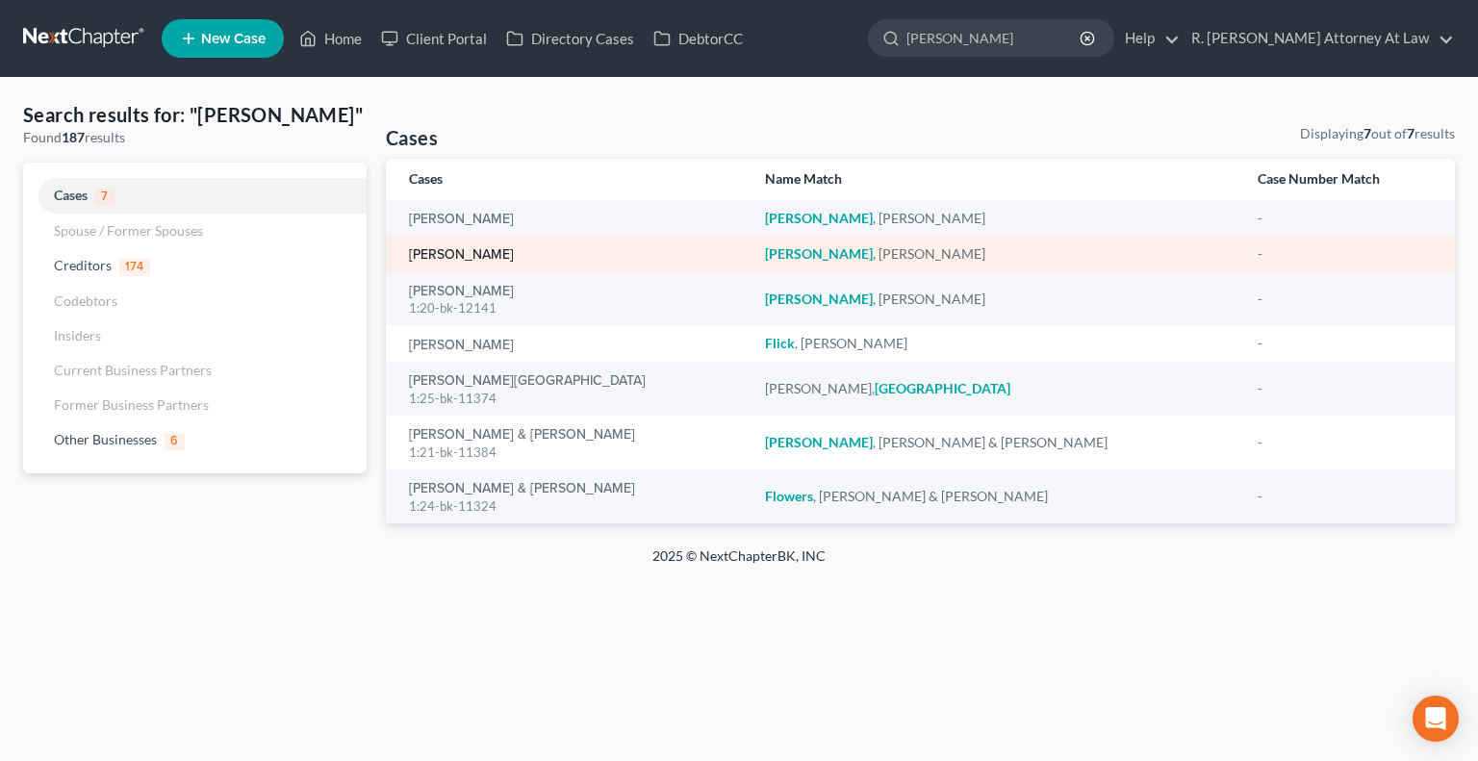
click at [423, 248] on link "Flynn, Nikki" at bounding box center [461, 254] width 105 height 13
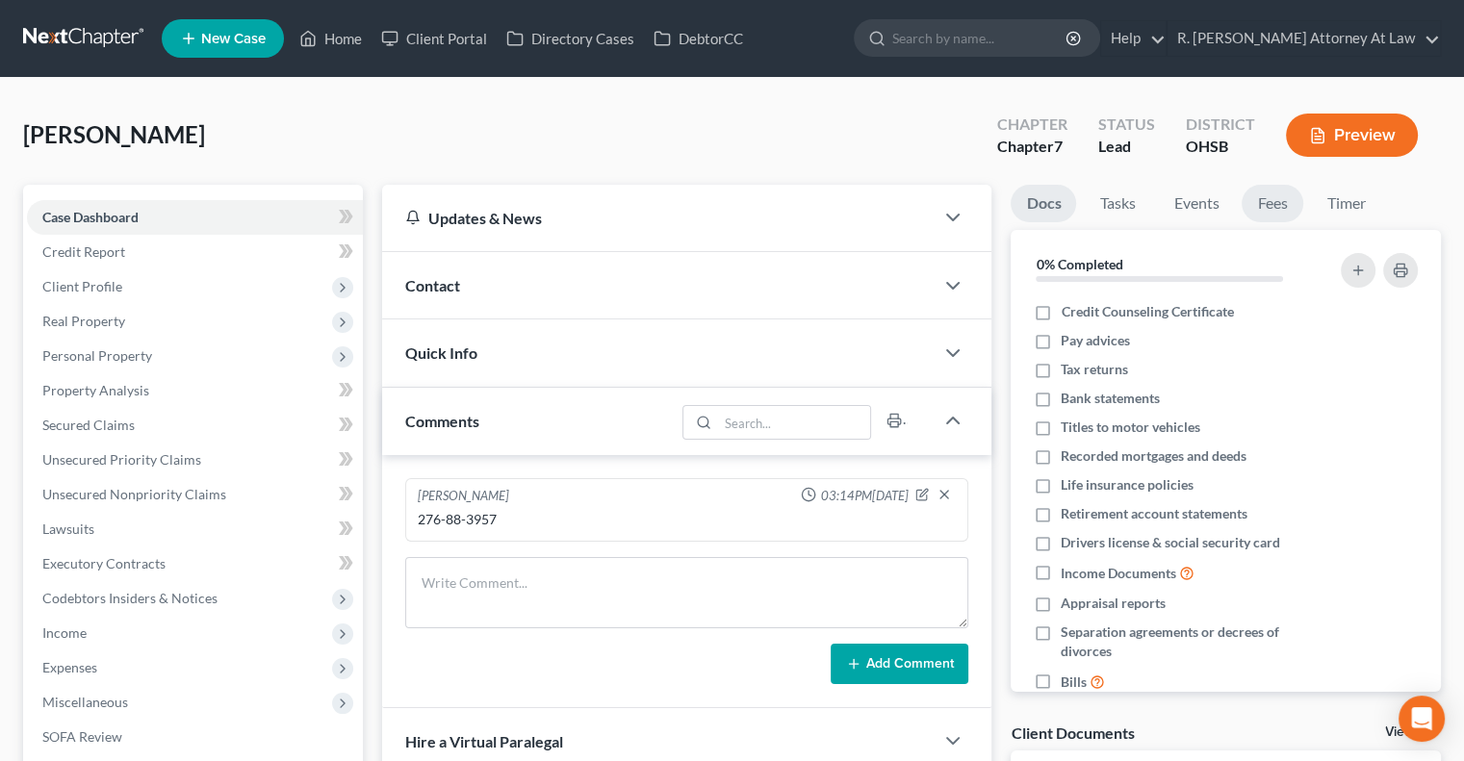
click at [1270, 203] on link "Fees" at bounding box center [1272, 204] width 62 height 38
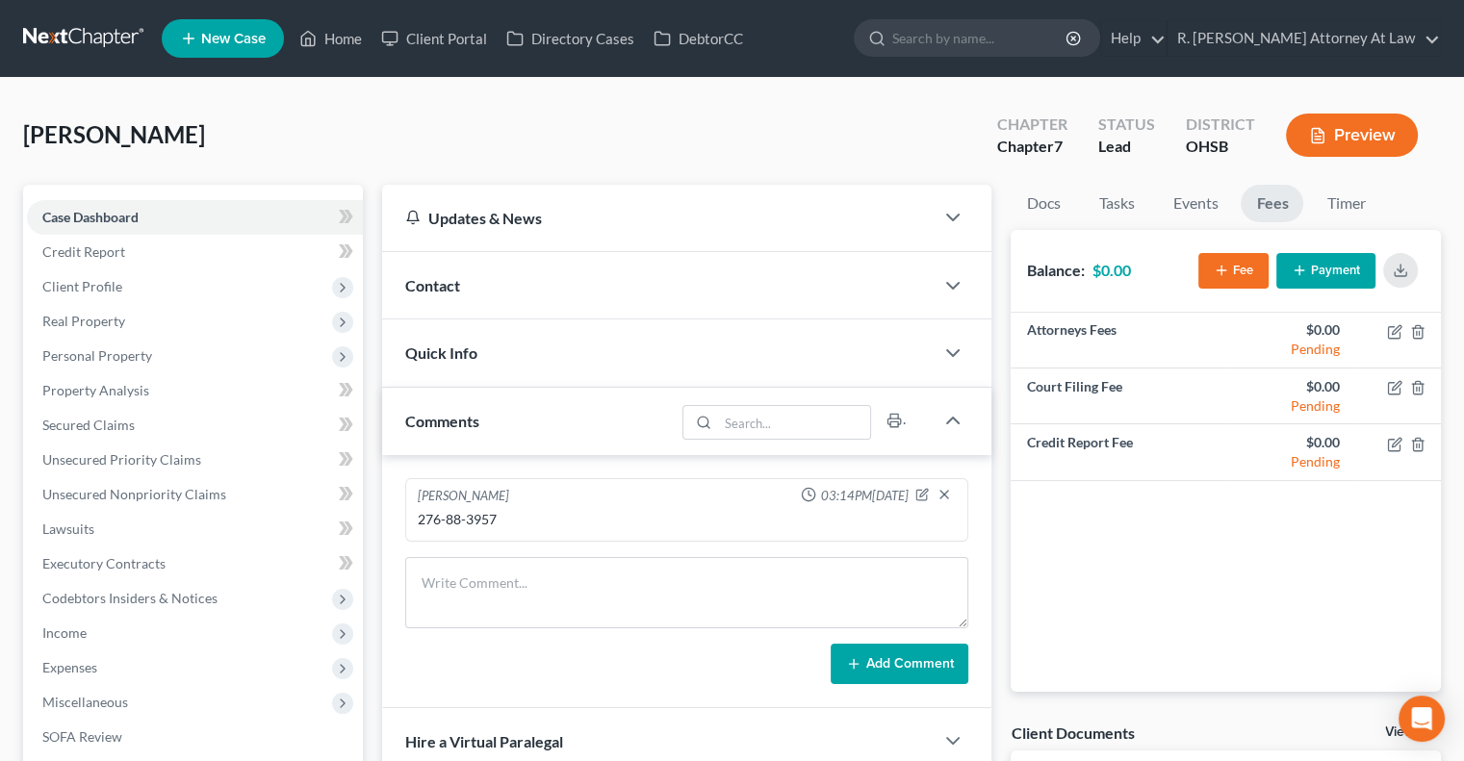
click at [1298, 270] on line "button" at bounding box center [1298, 270] width 9 height 0
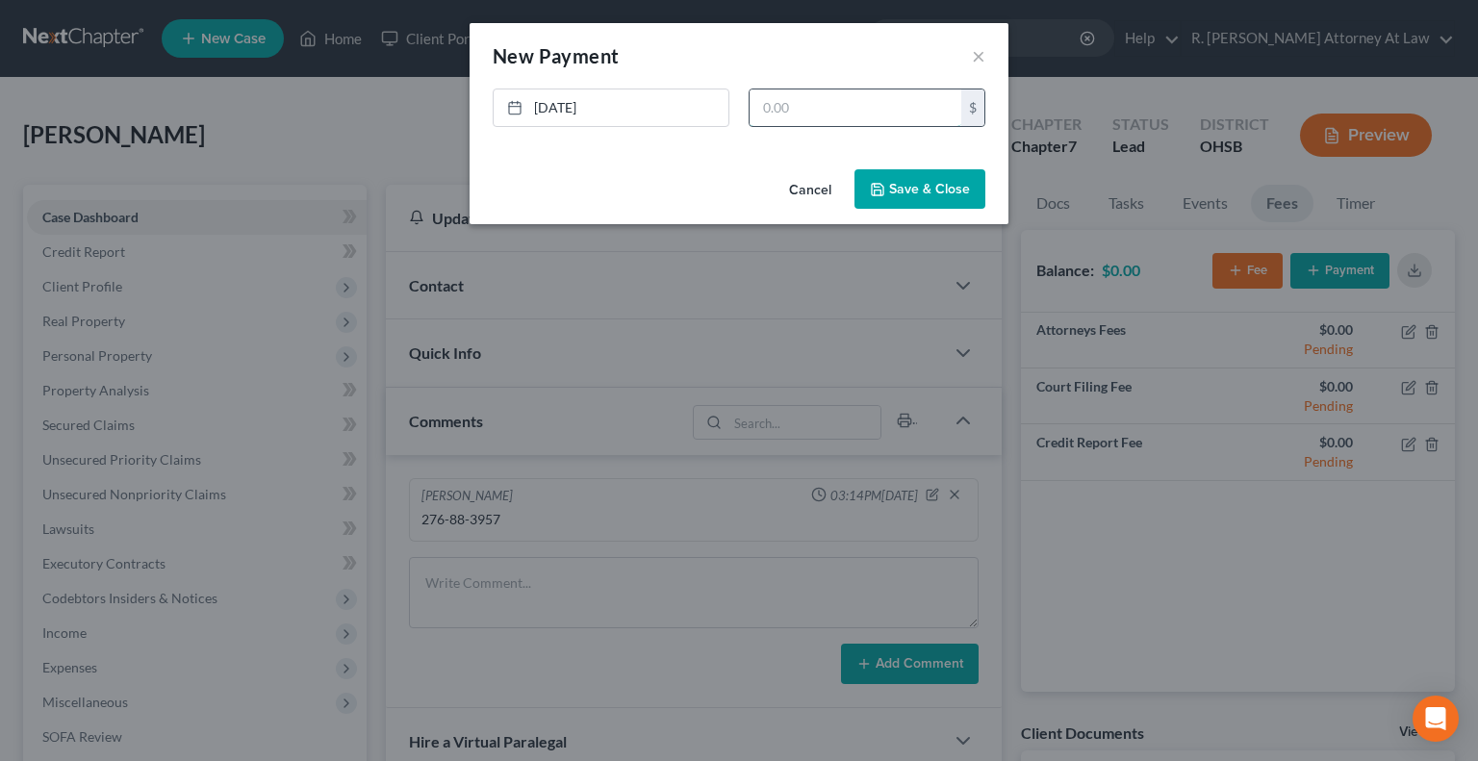
click at [777, 96] on input "text" at bounding box center [856, 107] width 212 height 37
type input "1,000"
click at [930, 176] on button "Save & Close" at bounding box center [919, 189] width 131 height 40
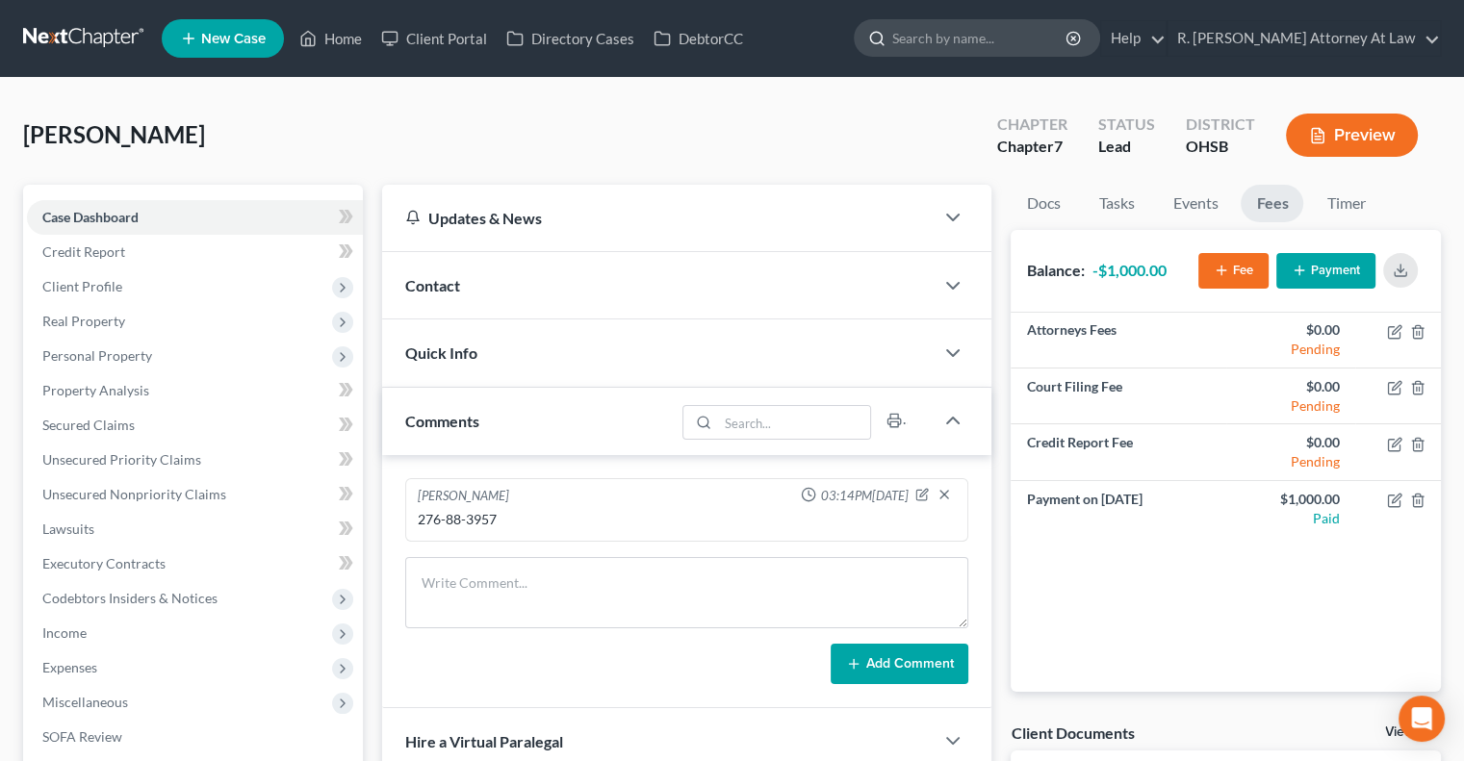
click at [985, 36] on input "search" at bounding box center [980, 38] width 176 height 36
type input "white"
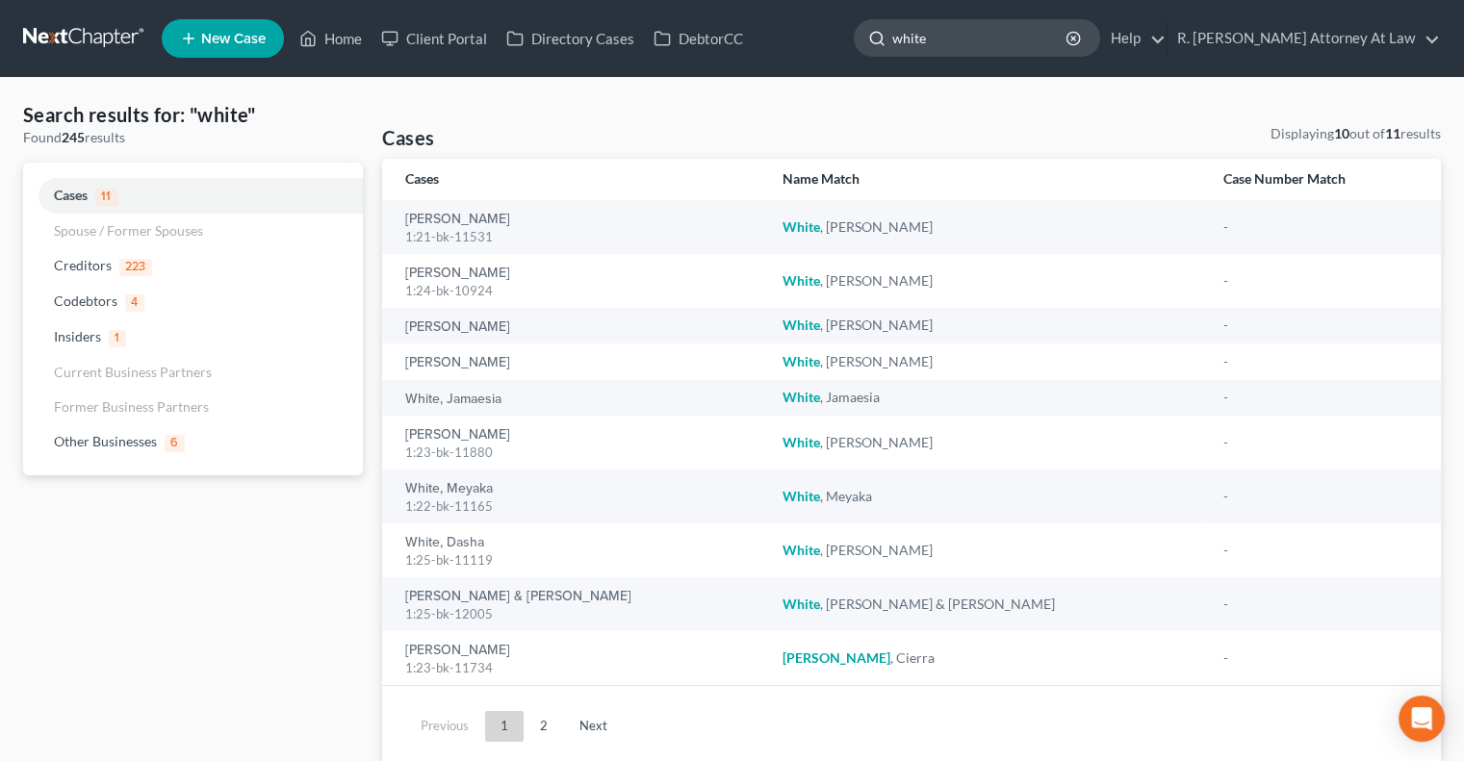
drag, startPoint x: 983, startPoint y: 38, endPoint x: 989, endPoint y: 27, distance: 12.1
click at [985, 41] on input "white" at bounding box center [980, 38] width 176 height 36
type input "w"
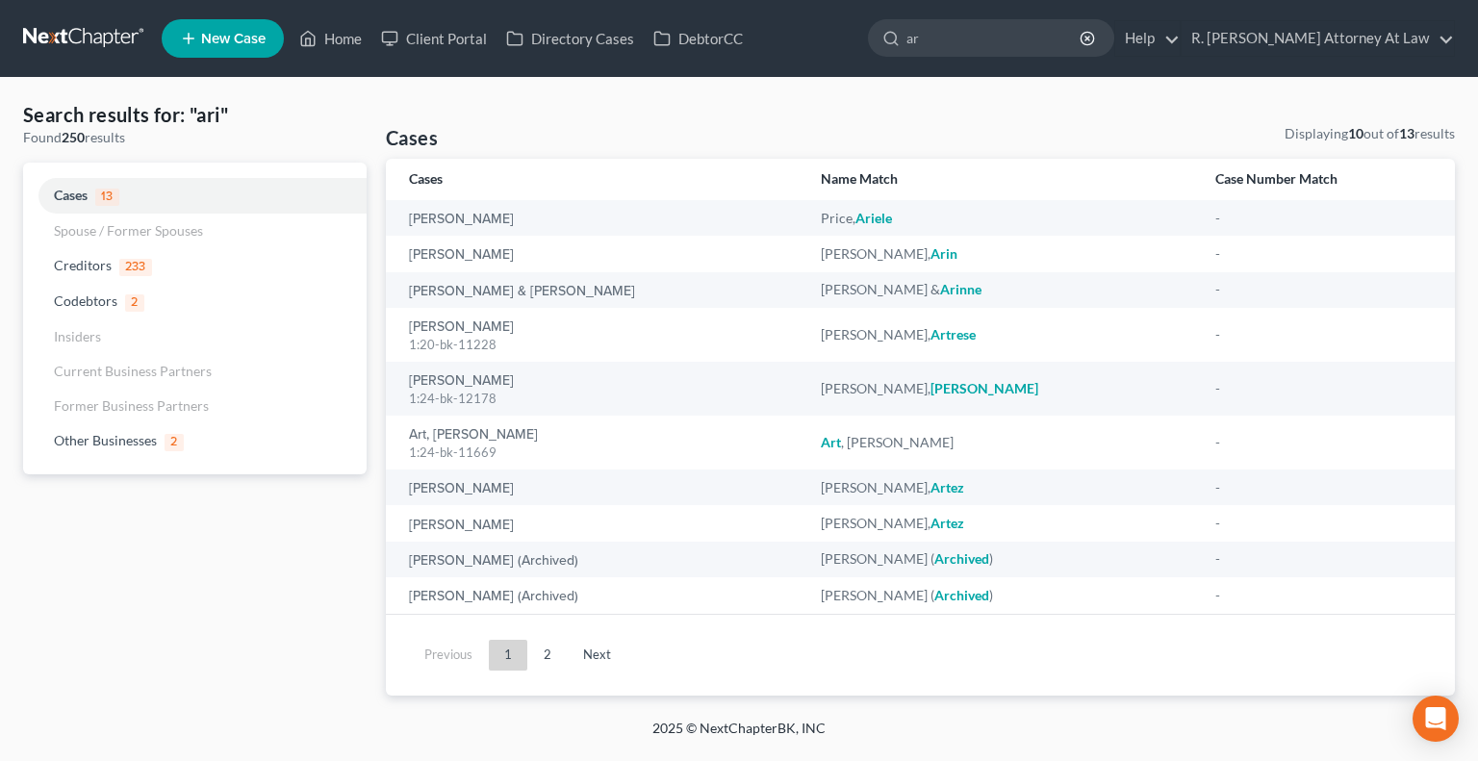
type input "a"
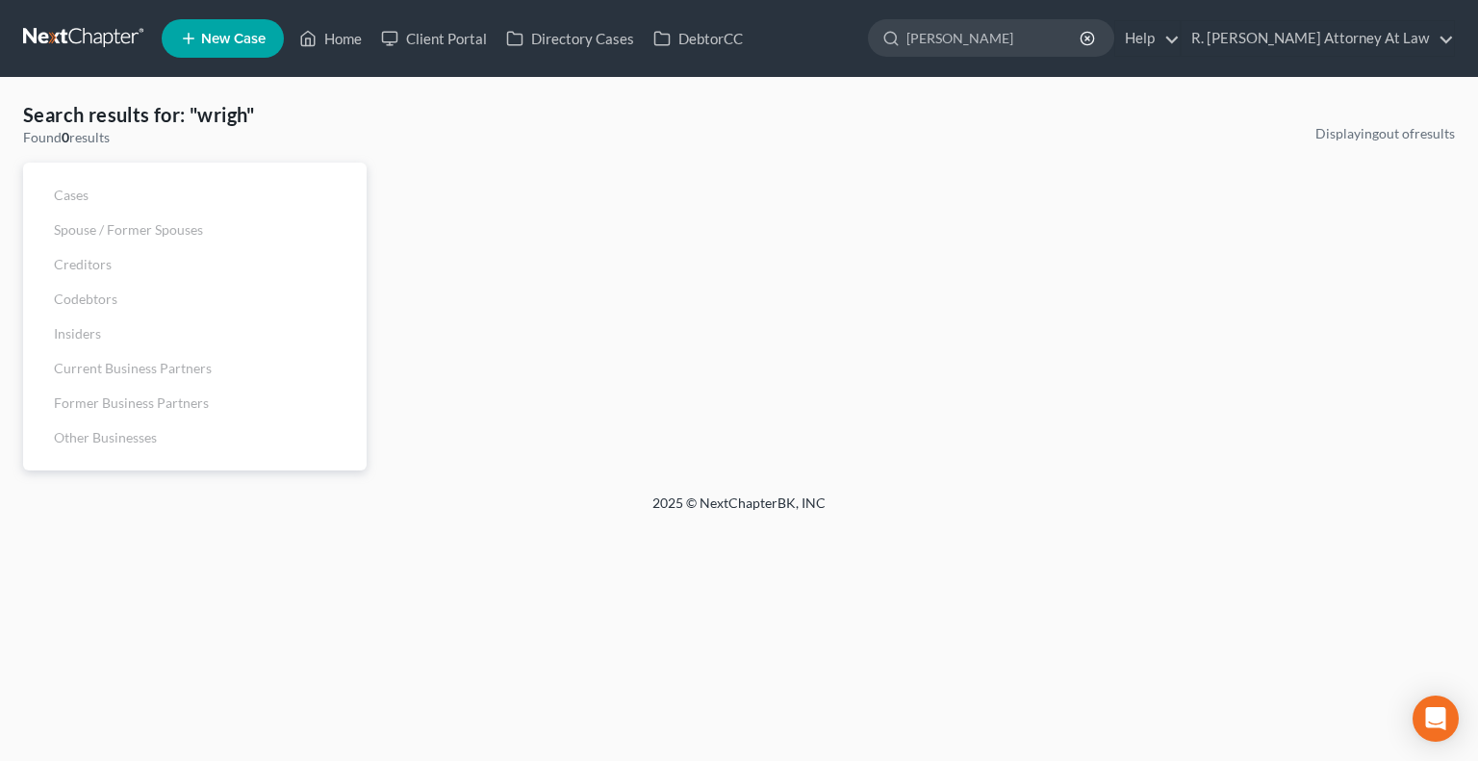
type input "wright"
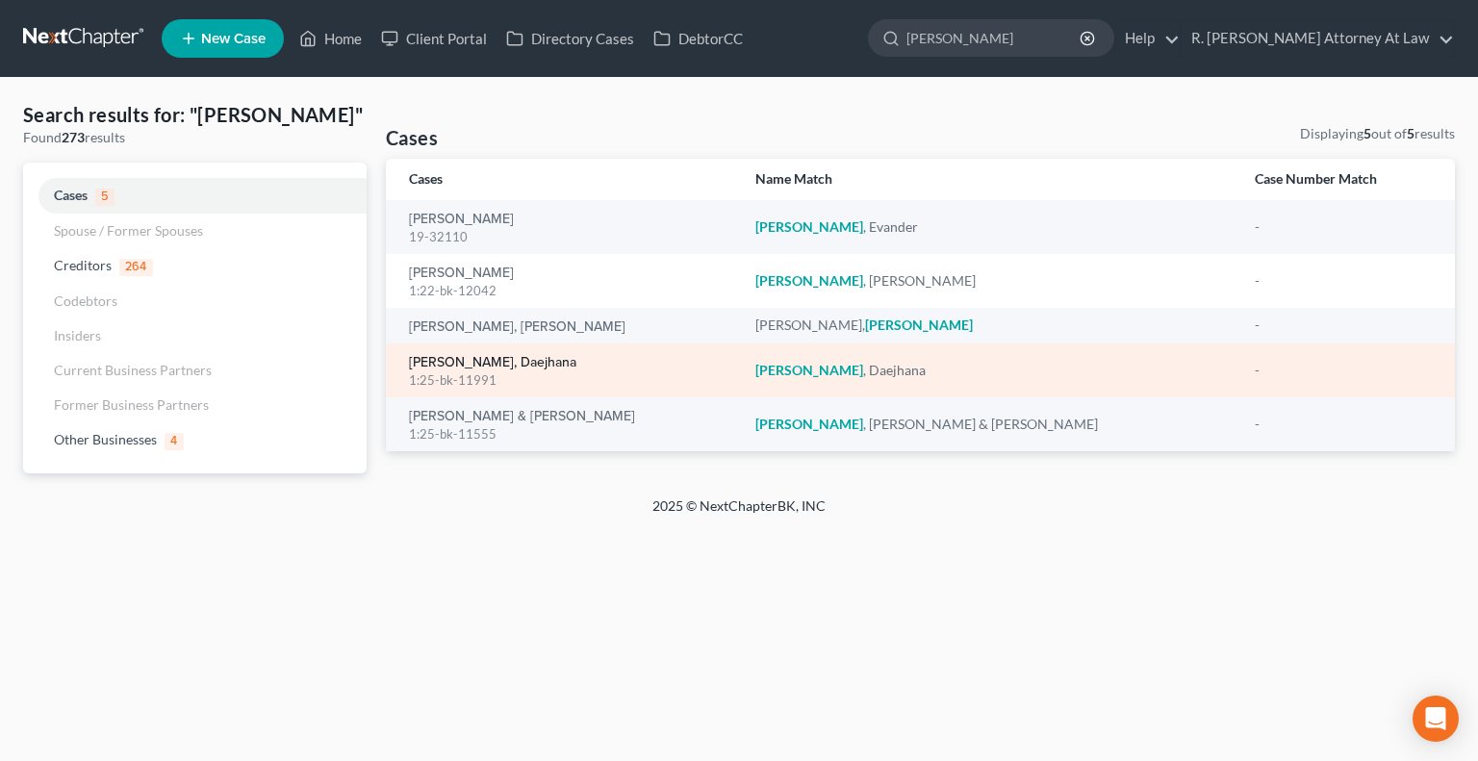
click at [468, 366] on link "Wright, Daejhana" at bounding box center [492, 362] width 167 height 13
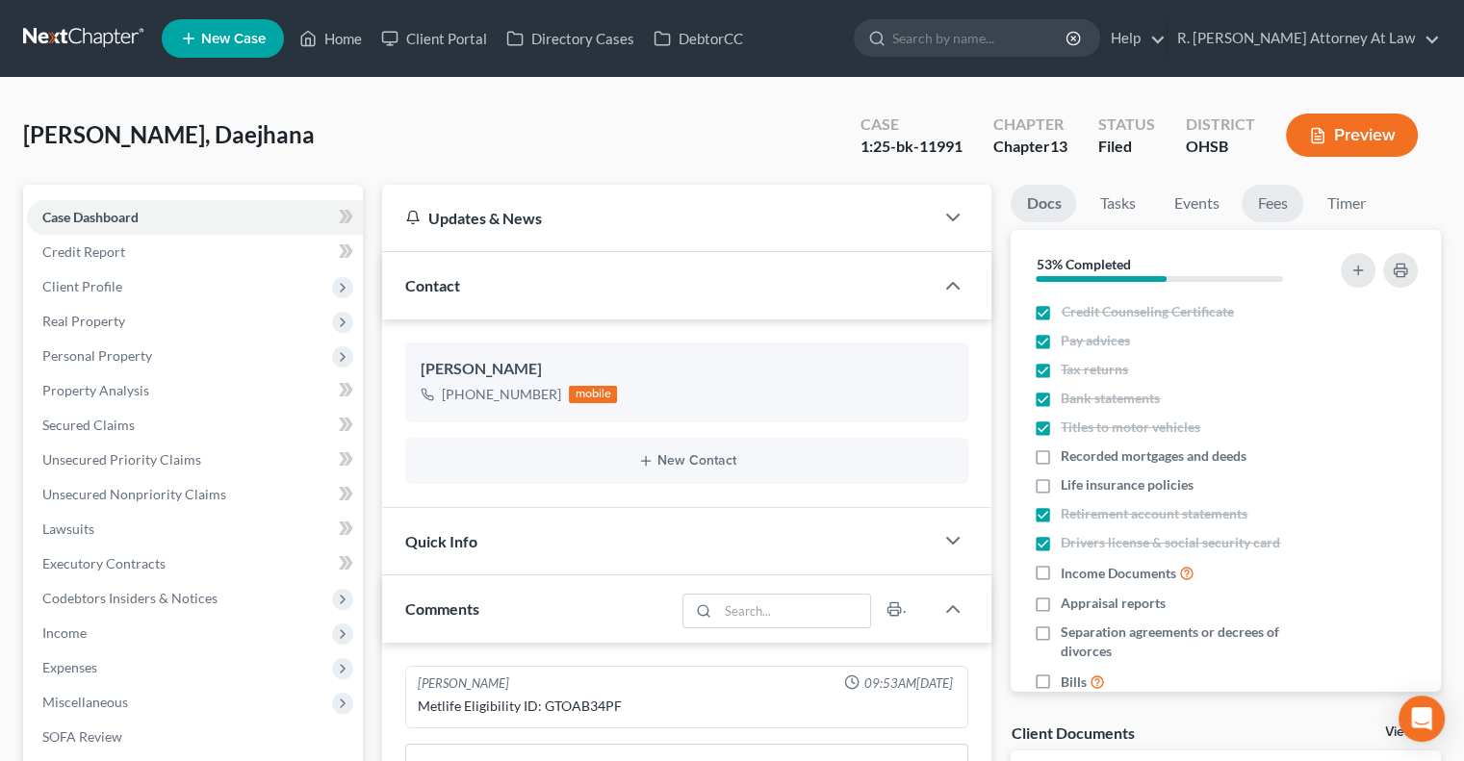
click at [1278, 198] on link "Fees" at bounding box center [1272, 204] width 62 height 38
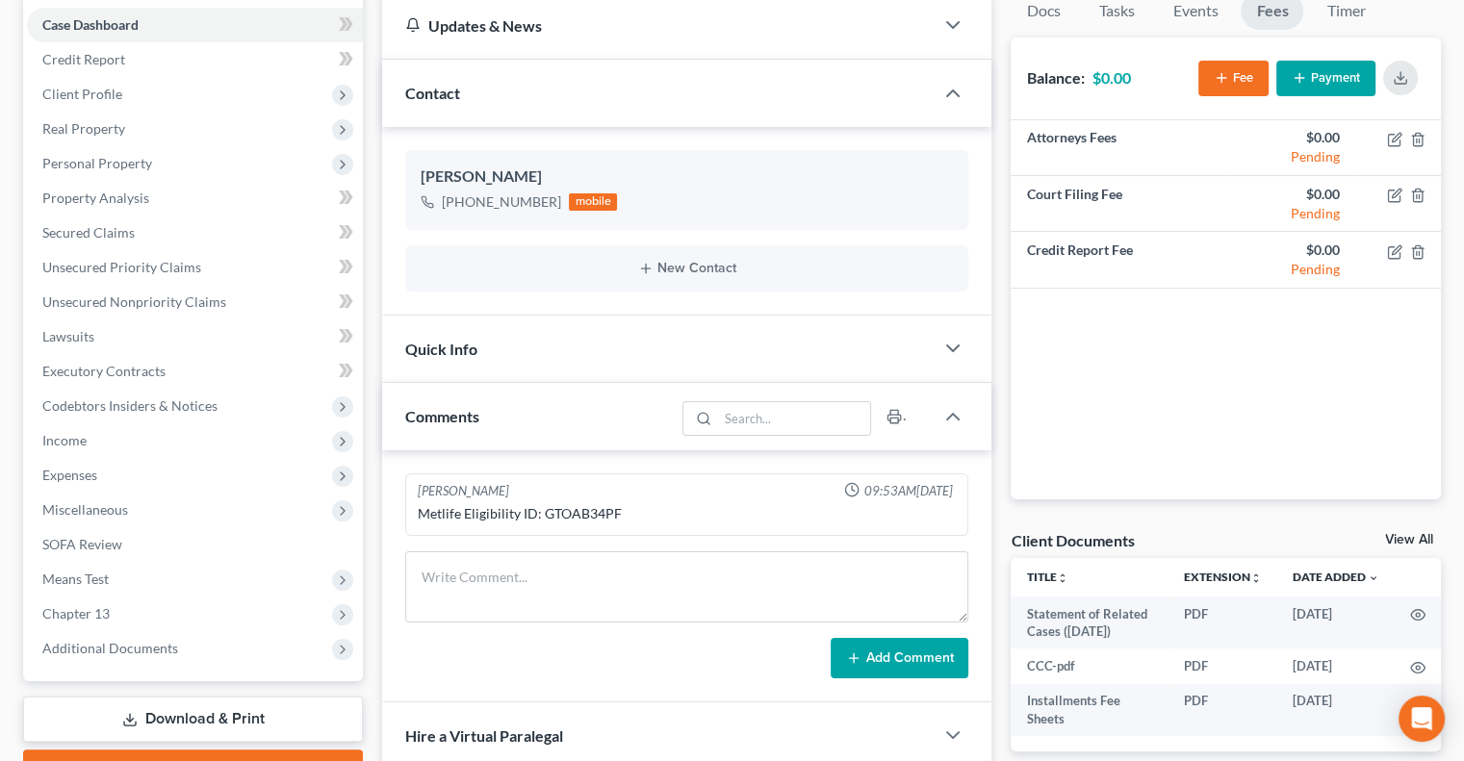
scroll to position [96, 0]
